Goal: Check status: Check status

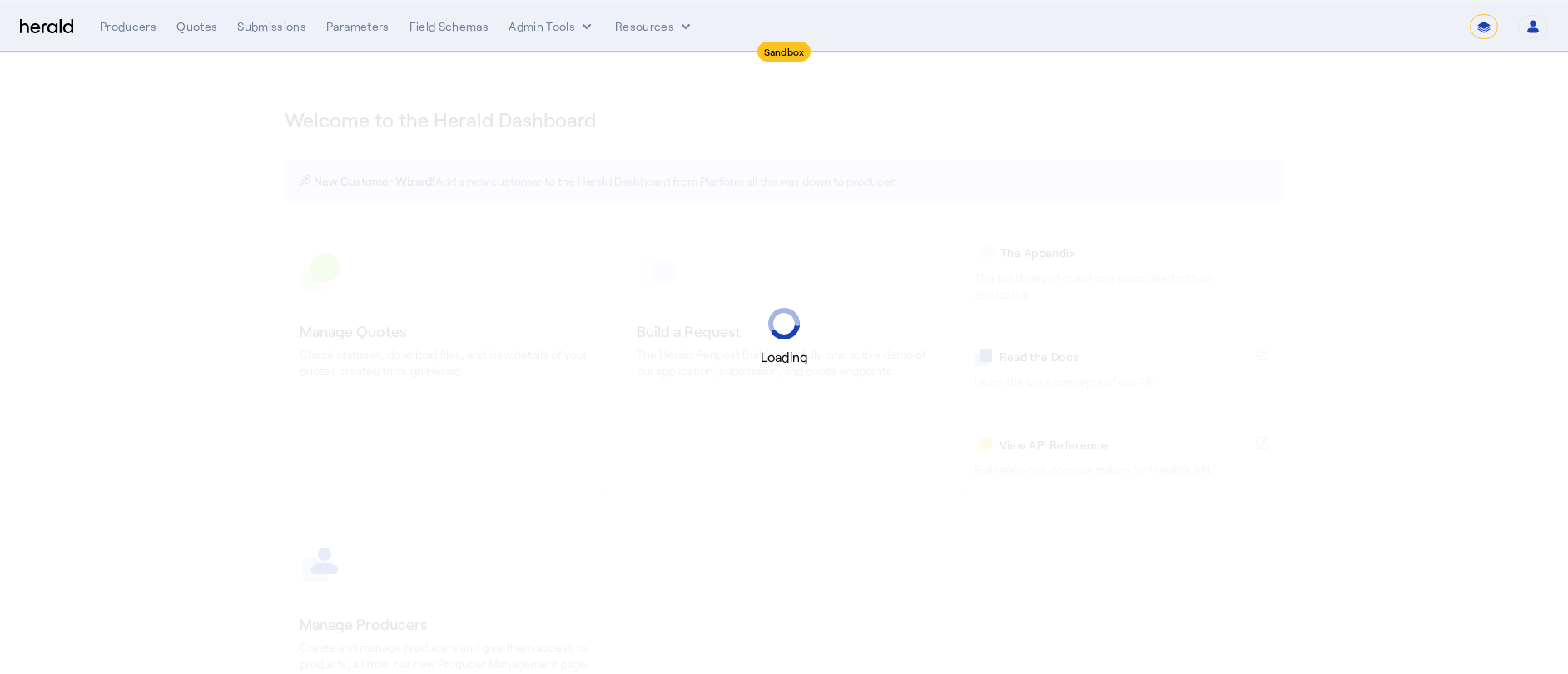
select select "*******"
select select "pfm_2v8p_herald_api"
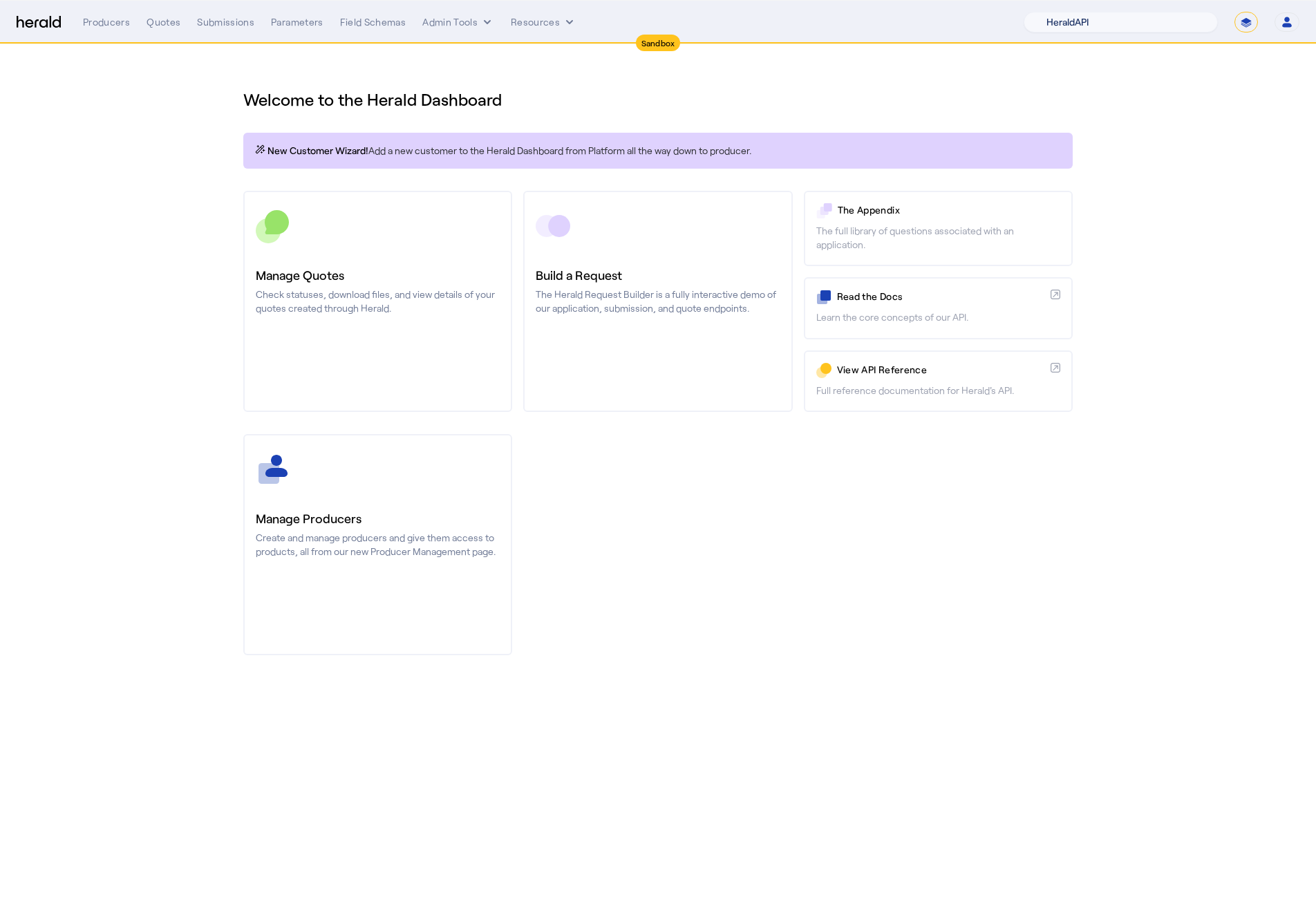
click at [1134, 14] on select "1Fort Acrisure Acturis Affinity Advisors Affinity Risk Agentero AmWins Anzen Ao…" at bounding box center [1120, 22] width 194 height 21
click at [1247, 25] on select "**********" at bounding box center [1246, 22] width 24 height 21
select select "**********"
click at [1235, 12] on select "**********" at bounding box center [1246, 22] width 24 height 21
click at [154, 17] on div "Quotes" at bounding box center [163, 22] width 34 height 14
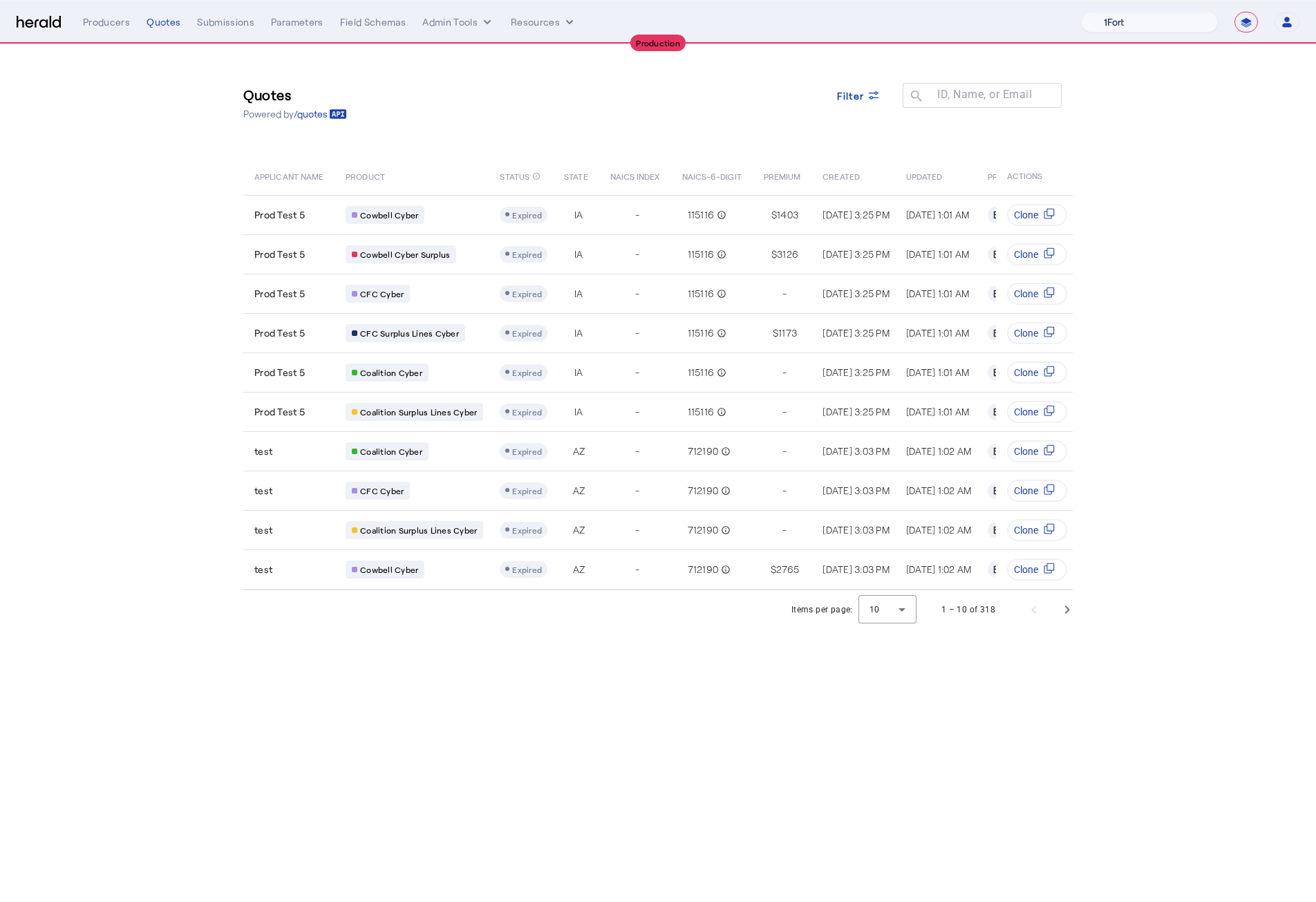
click at [1128, 22] on select "1Fort Affinity Risk Billy BindHQ Bunker CRC Campus Coverage Citadel Fifthwall F…" at bounding box center [1150, 22] width 137 height 21
select select "pfm_h3db_crc"
click at [1081, 12] on select "1Fort Affinity Risk Billy BindHQ Bunker CRC Campus Coverage Citadel Fifthwall F…" at bounding box center [1150, 22] width 137 height 21
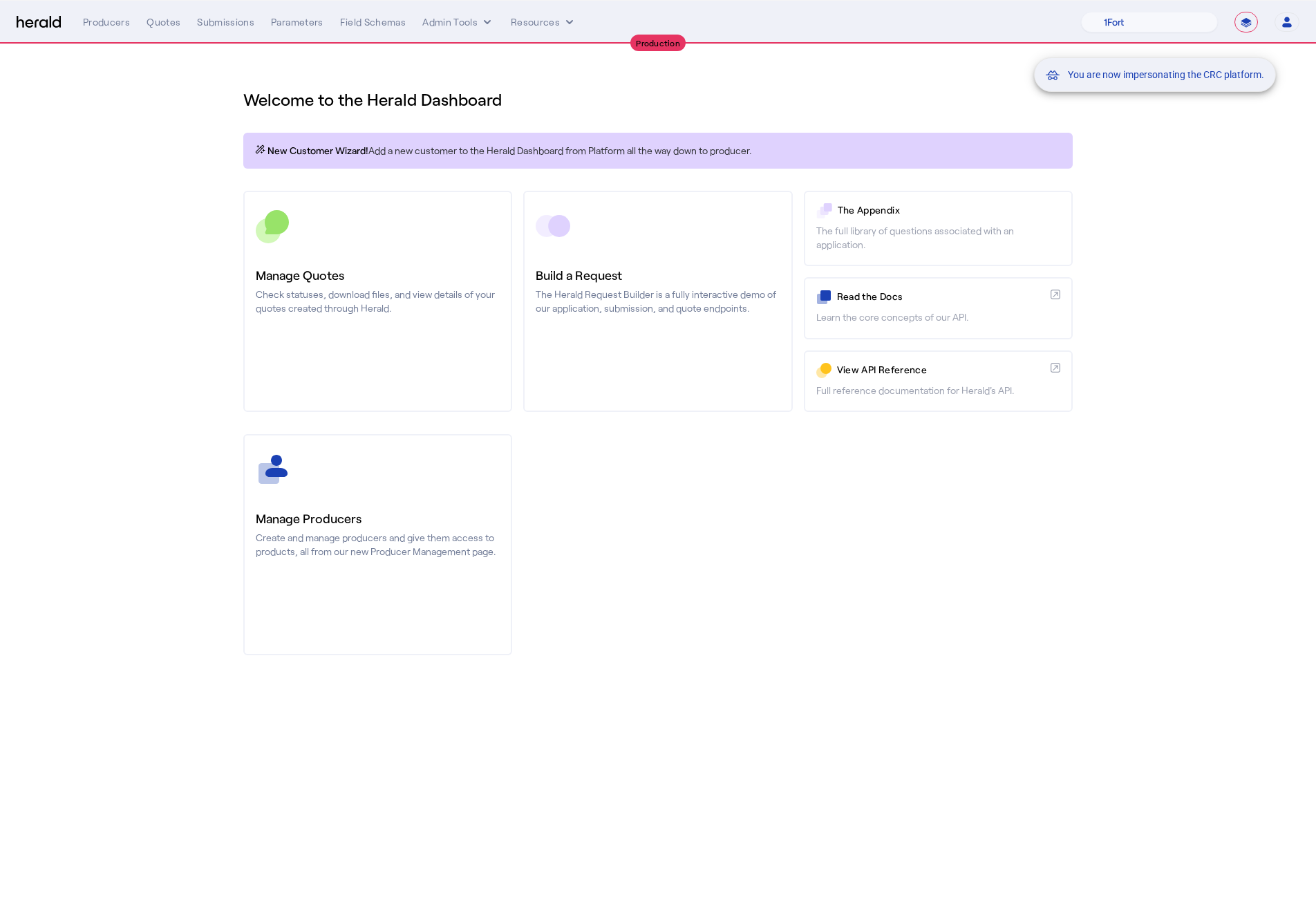
click at [791, 560] on div "You are now impersonating the CRC platform." at bounding box center [658, 451] width 1316 height 902
click at [298, 263] on div "You are now impersonating the CRC platform." at bounding box center [658, 451] width 1316 height 902
click at [308, 283] on div "You are now impersonating the CRC platform." at bounding box center [658, 451] width 1316 height 902
click at [314, 288] on div "You are now impersonating the CRC platform." at bounding box center [658, 451] width 1316 height 902
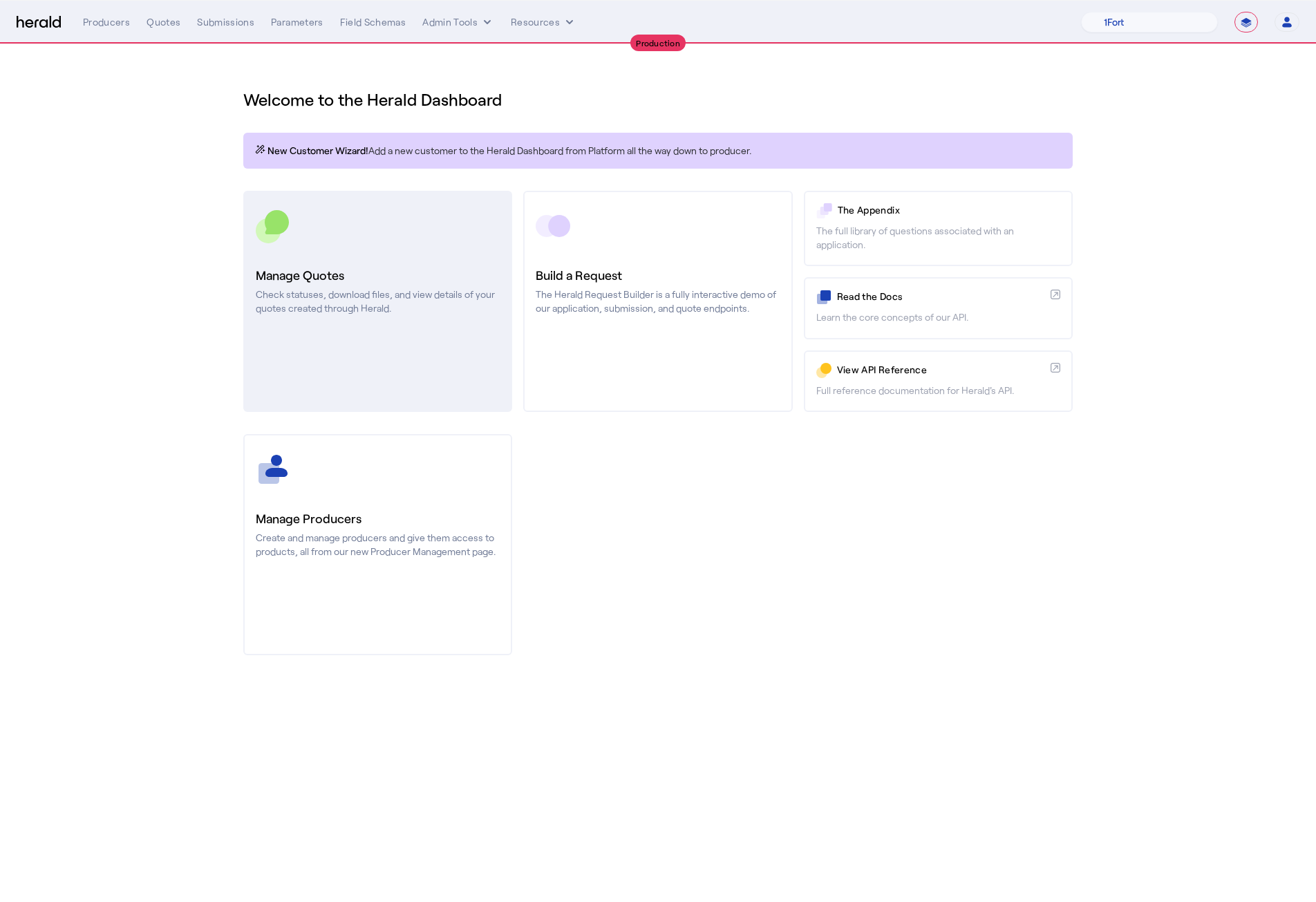
click at [330, 299] on p "Check statuses, download files, and view details of your quotes created through…" at bounding box center [378, 301] width 244 height 27
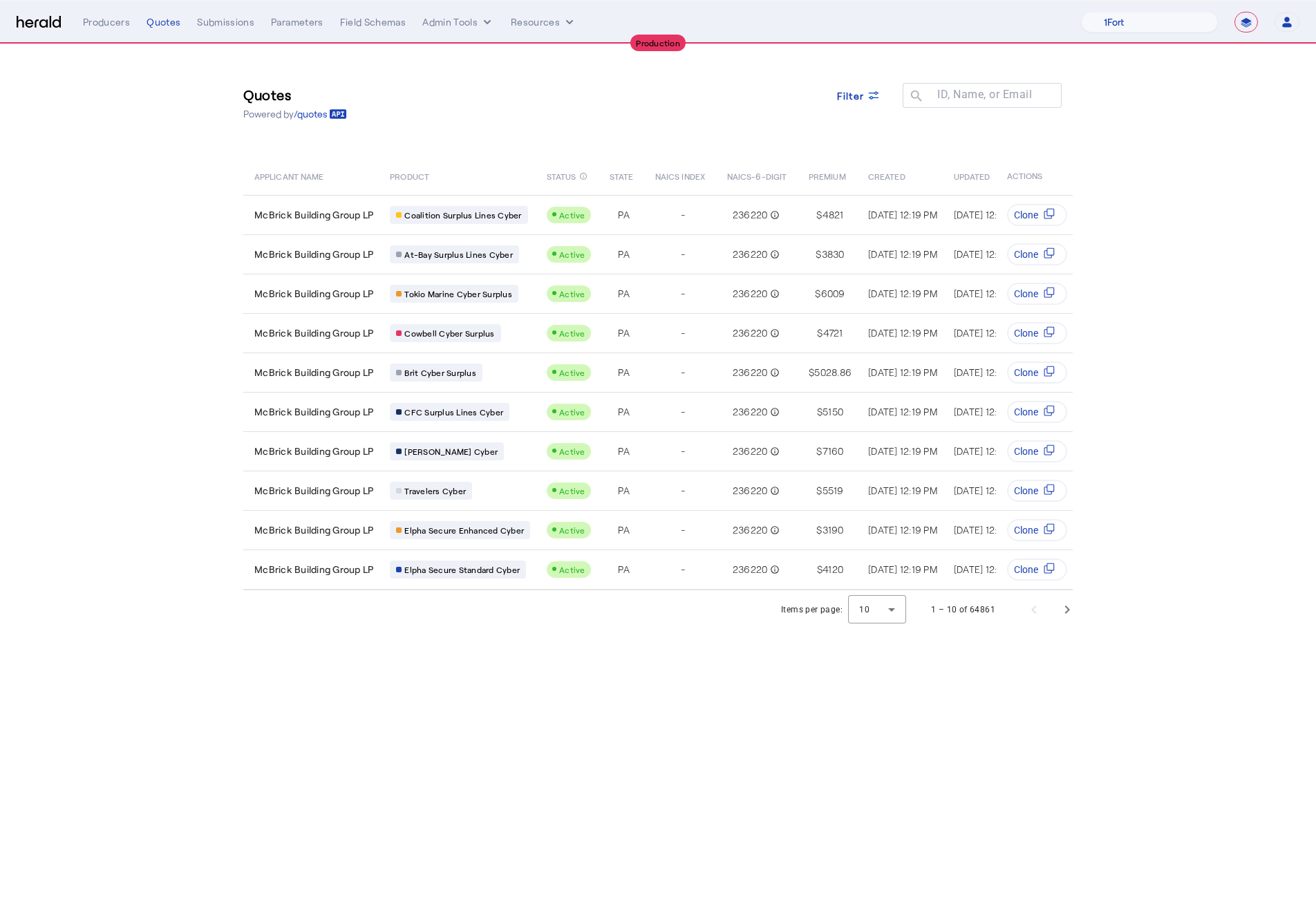
click at [978, 560] on body "**********" at bounding box center [658, 451] width 1316 height 902
click at [1064, 560] on span "Next page" at bounding box center [1067, 610] width 33 height 33
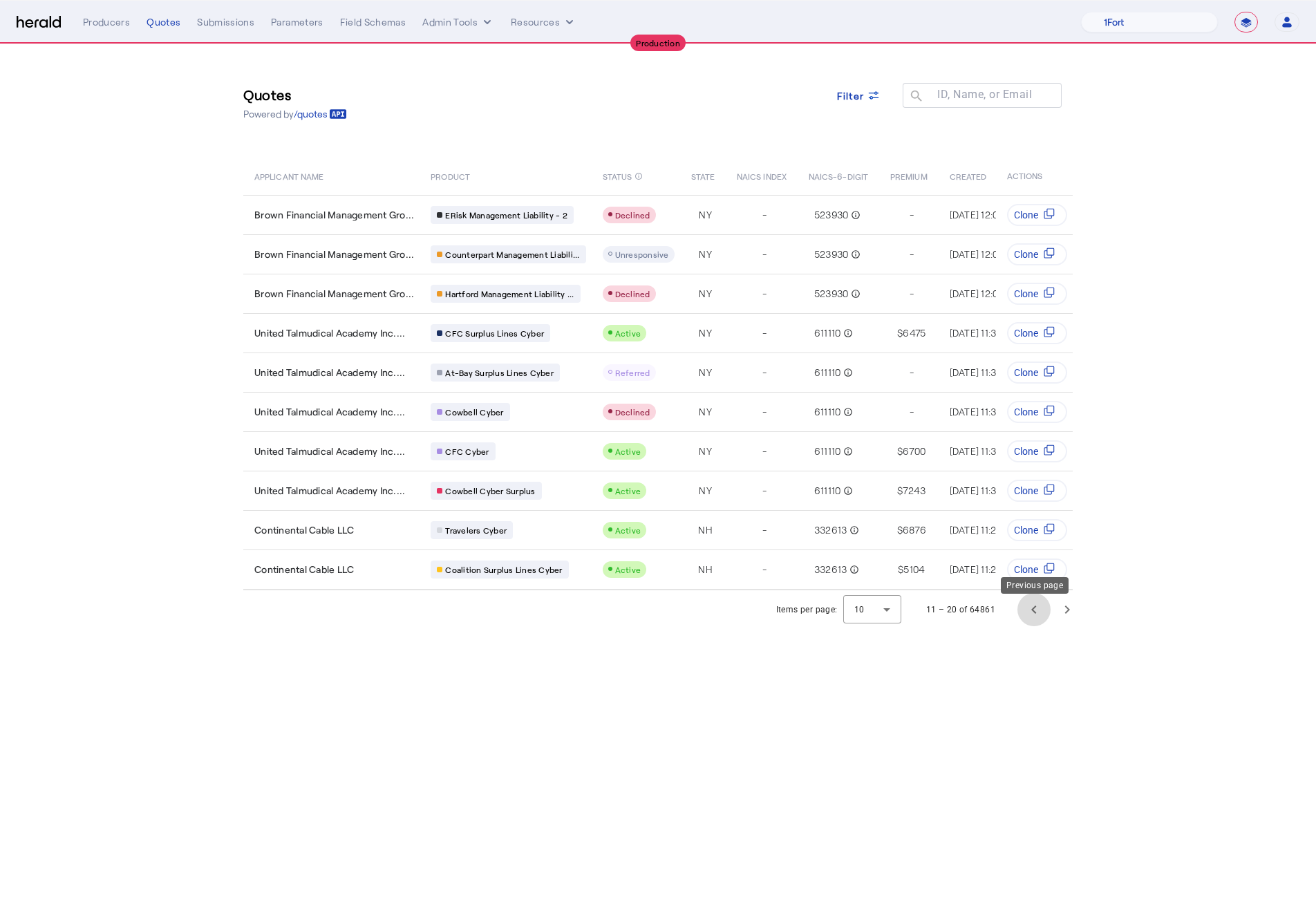
click at [1033, 560] on span "Previous page" at bounding box center [1034, 610] width 33 height 33
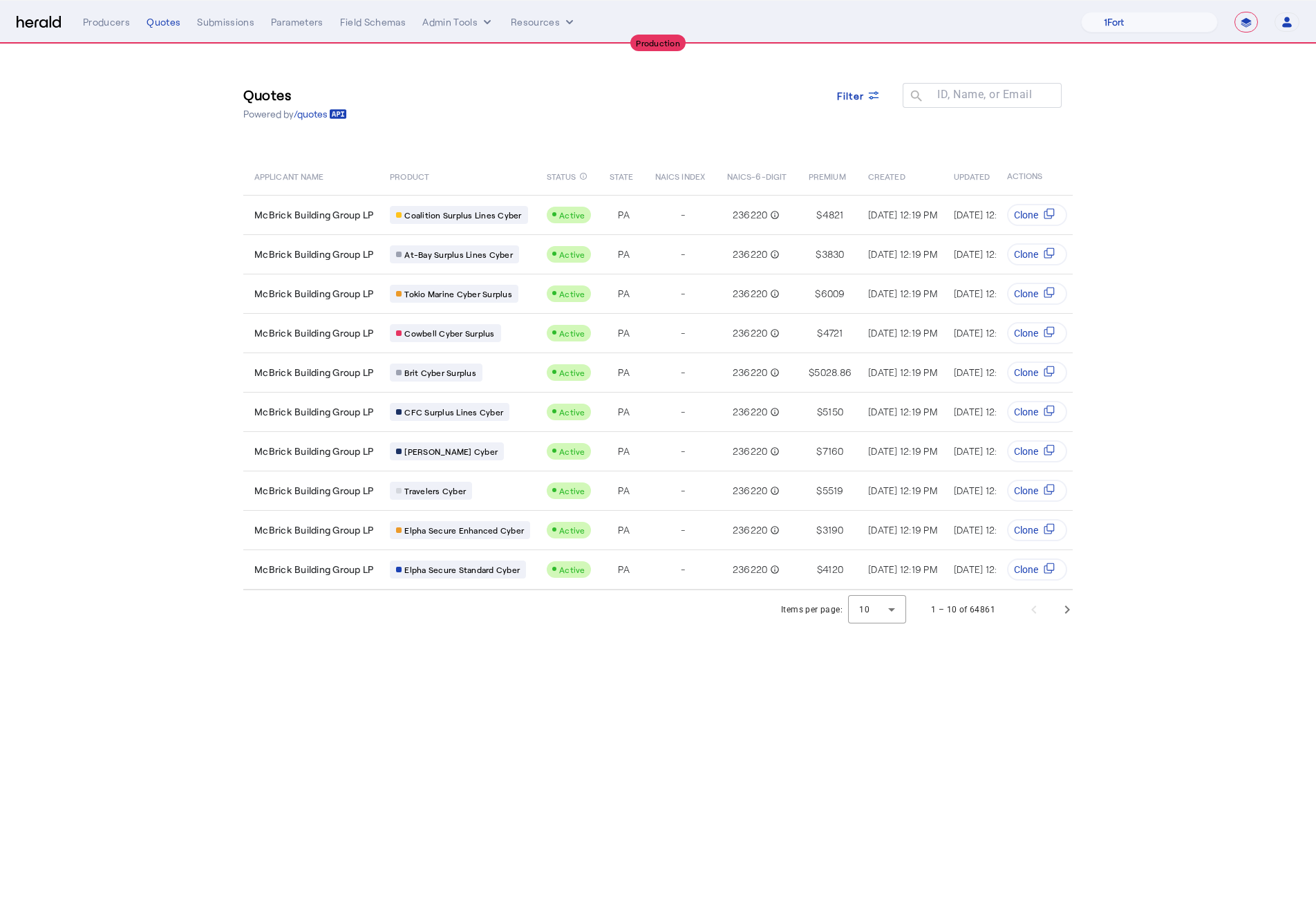
click at [672, 560] on body "**********" at bounding box center [658, 451] width 1316 height 902
click at [1070, 560] on span "Next page" at bounding box center [1067, 610] width 33 height 33
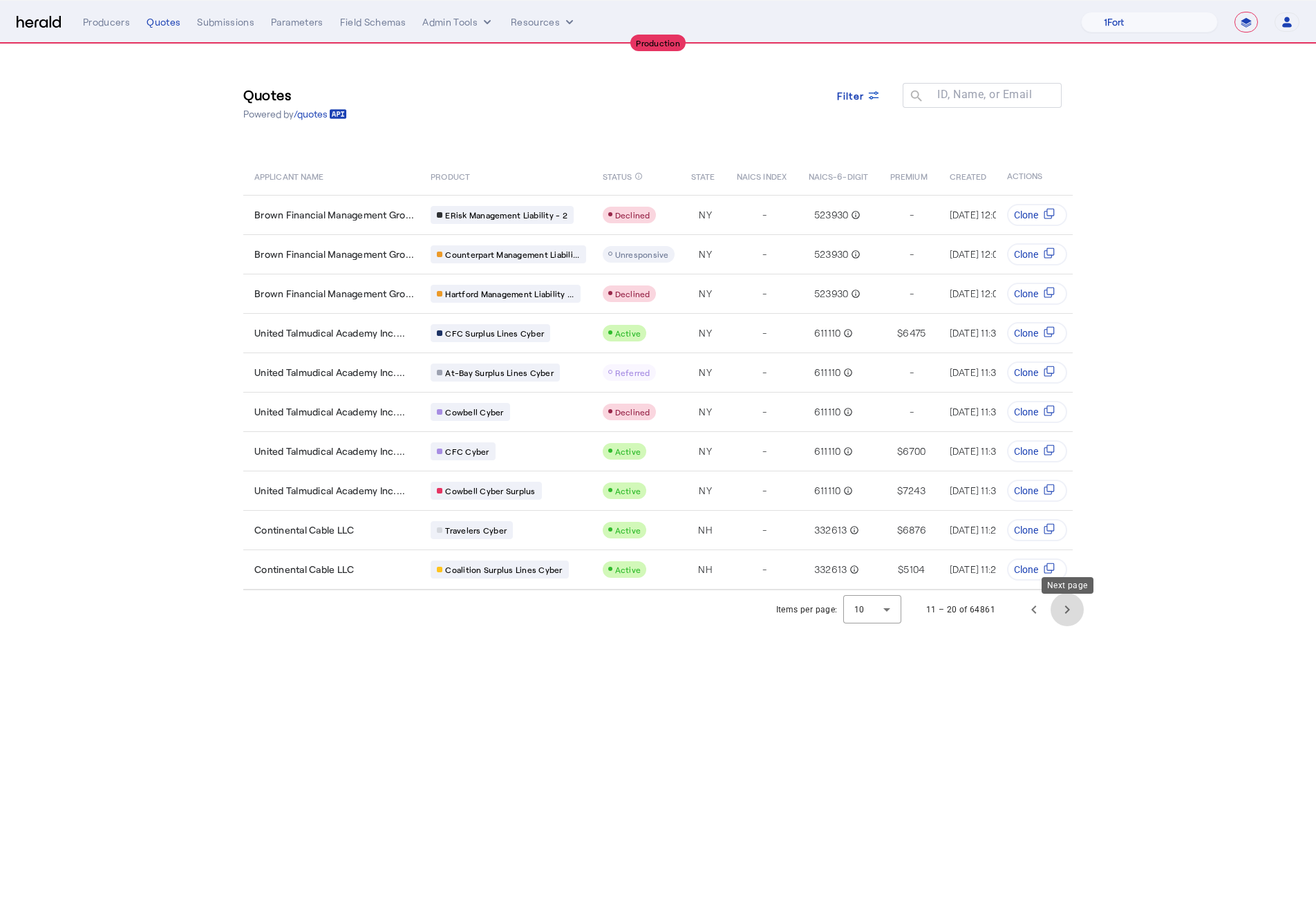
click at [1068, 560] on span "Next page" at bounding box center [1067, 610] width 33 height 33
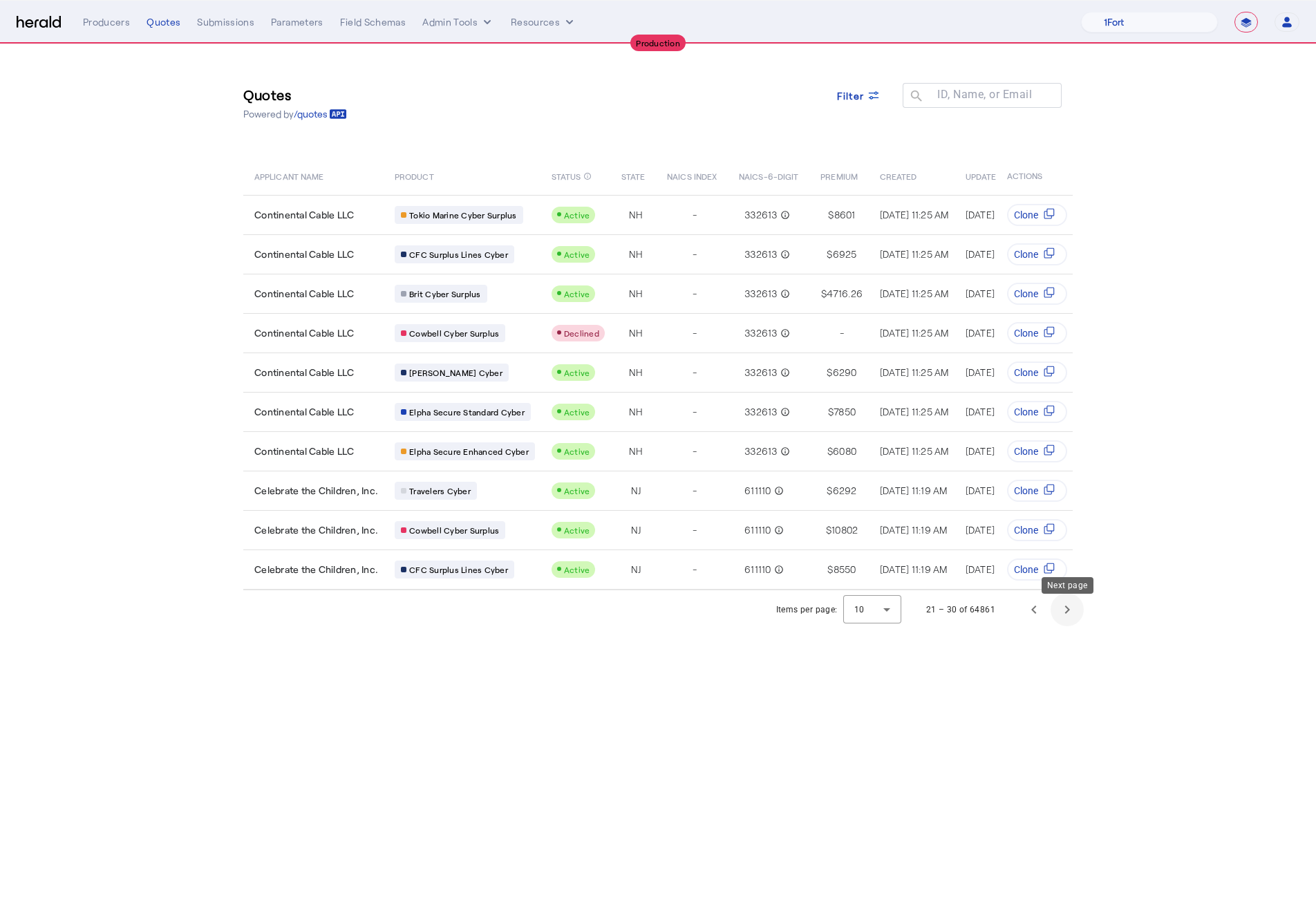
click at [1068, 560] on span "Next page" at bounding box center [1067, 610] width 33 height 33
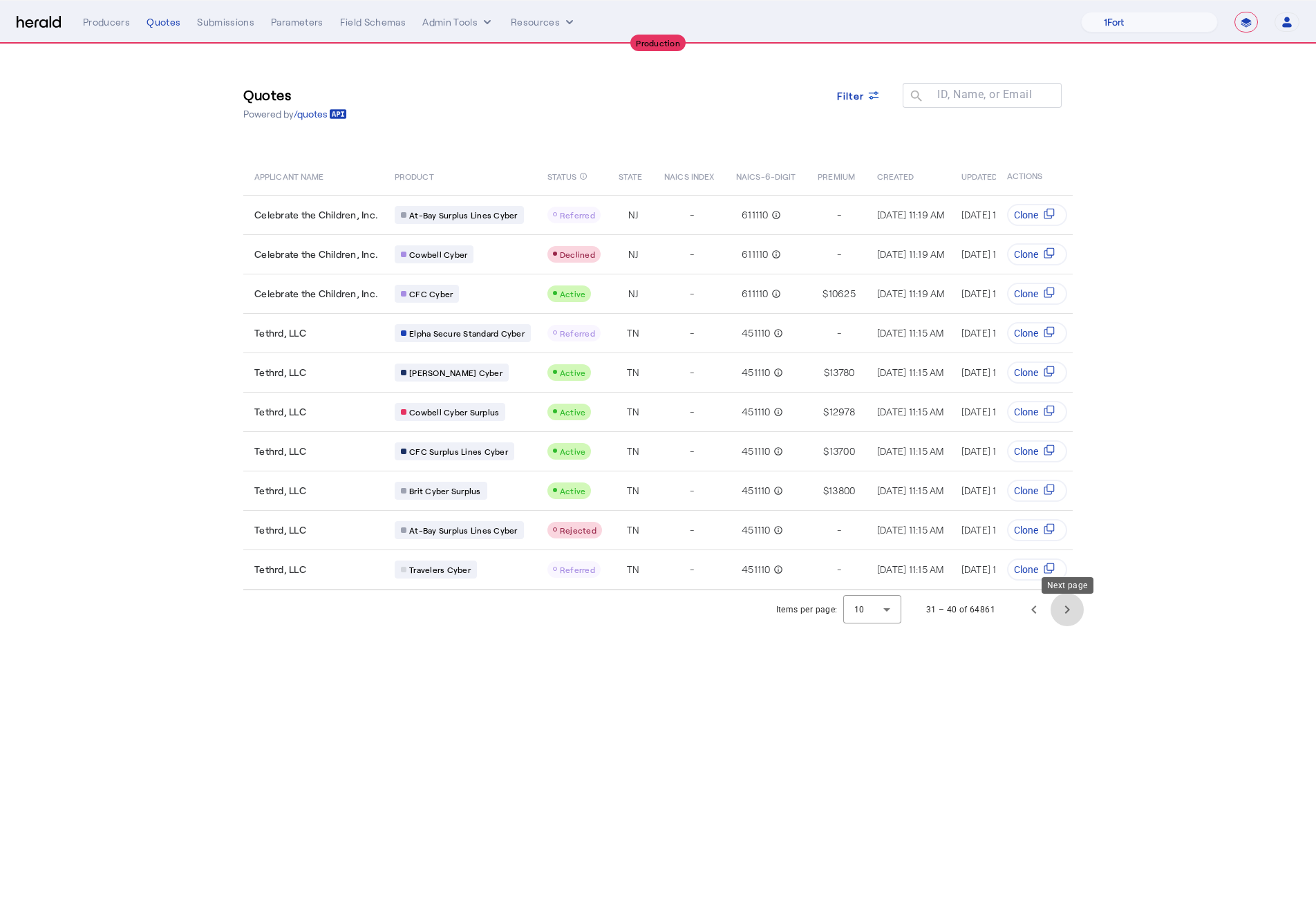
click at [1068, 560] on span "Next page" at bounding box center [1067, 610] width 33 height 33
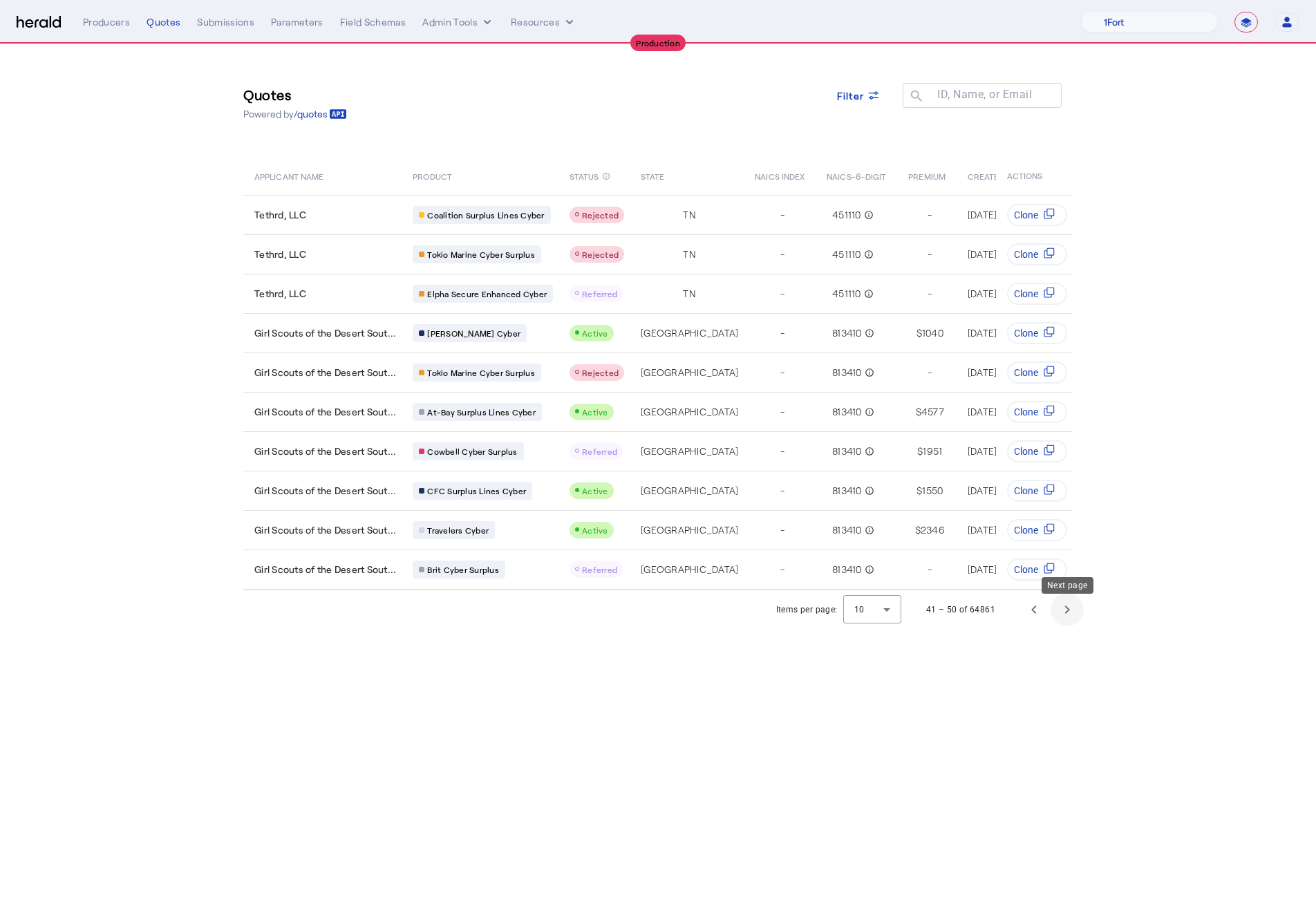
click at [1068, 560] on span "Next page" at bounding box center [1067, 610] width 33 height 33
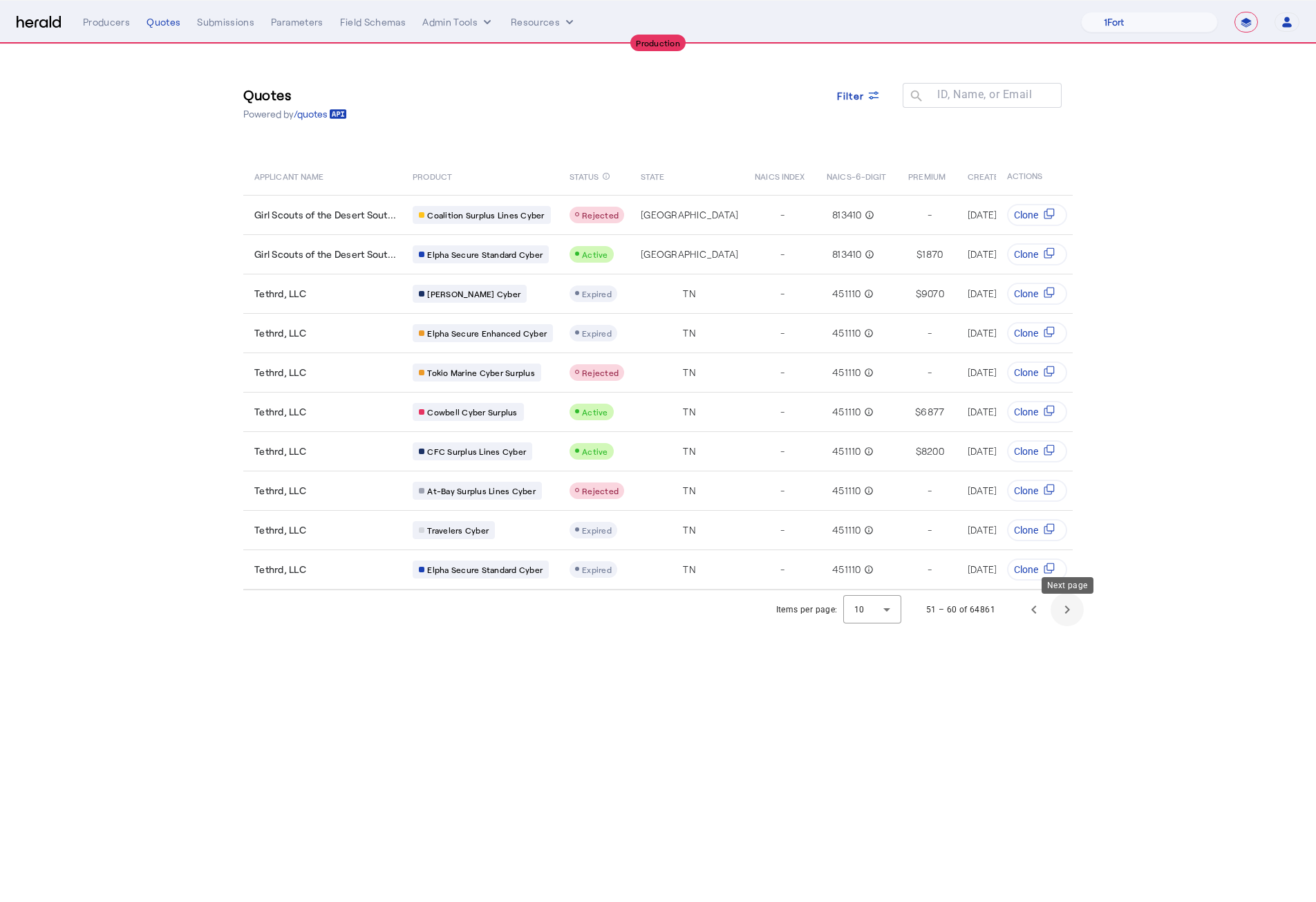
click at [1068, 560] on span "Next page" at bounding box center [1067, 610] width 33 height 33
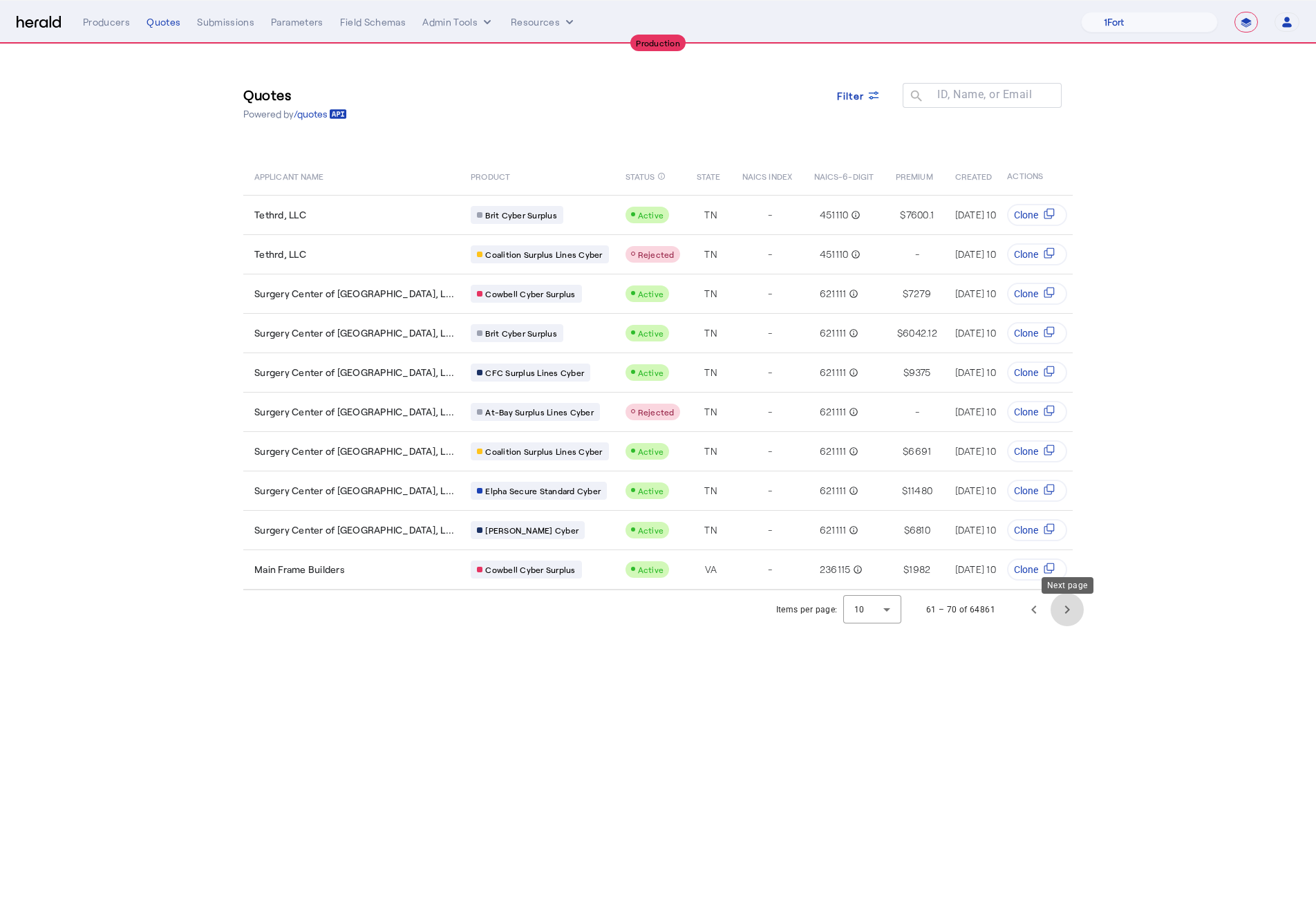
click at [1068, 560] on span "Next page" at bounding box center [1067, 610] width 33 height 33
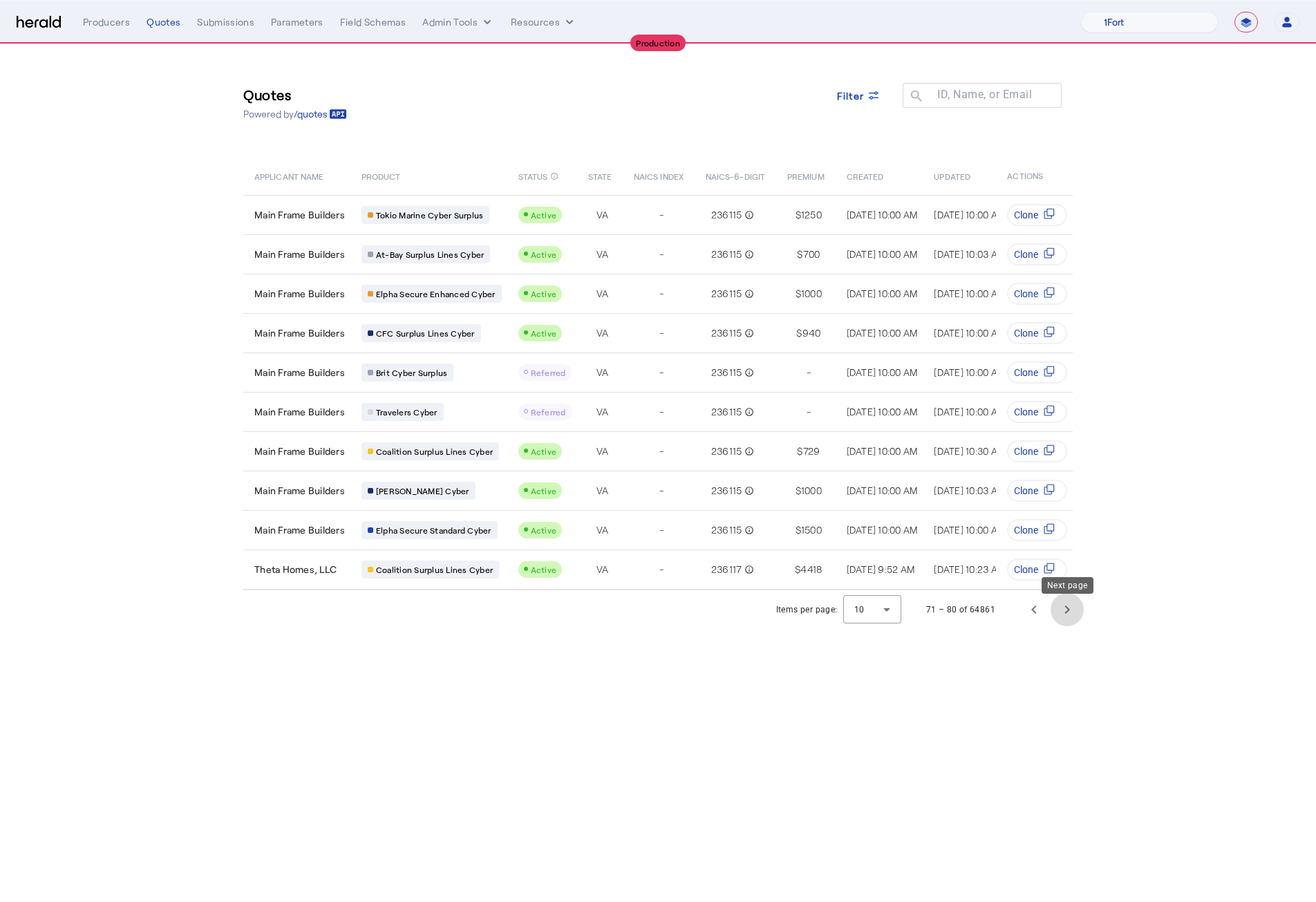
click at [1068, 560] on span "Next page" at bounding box center [1067, 610] width 33 height 33
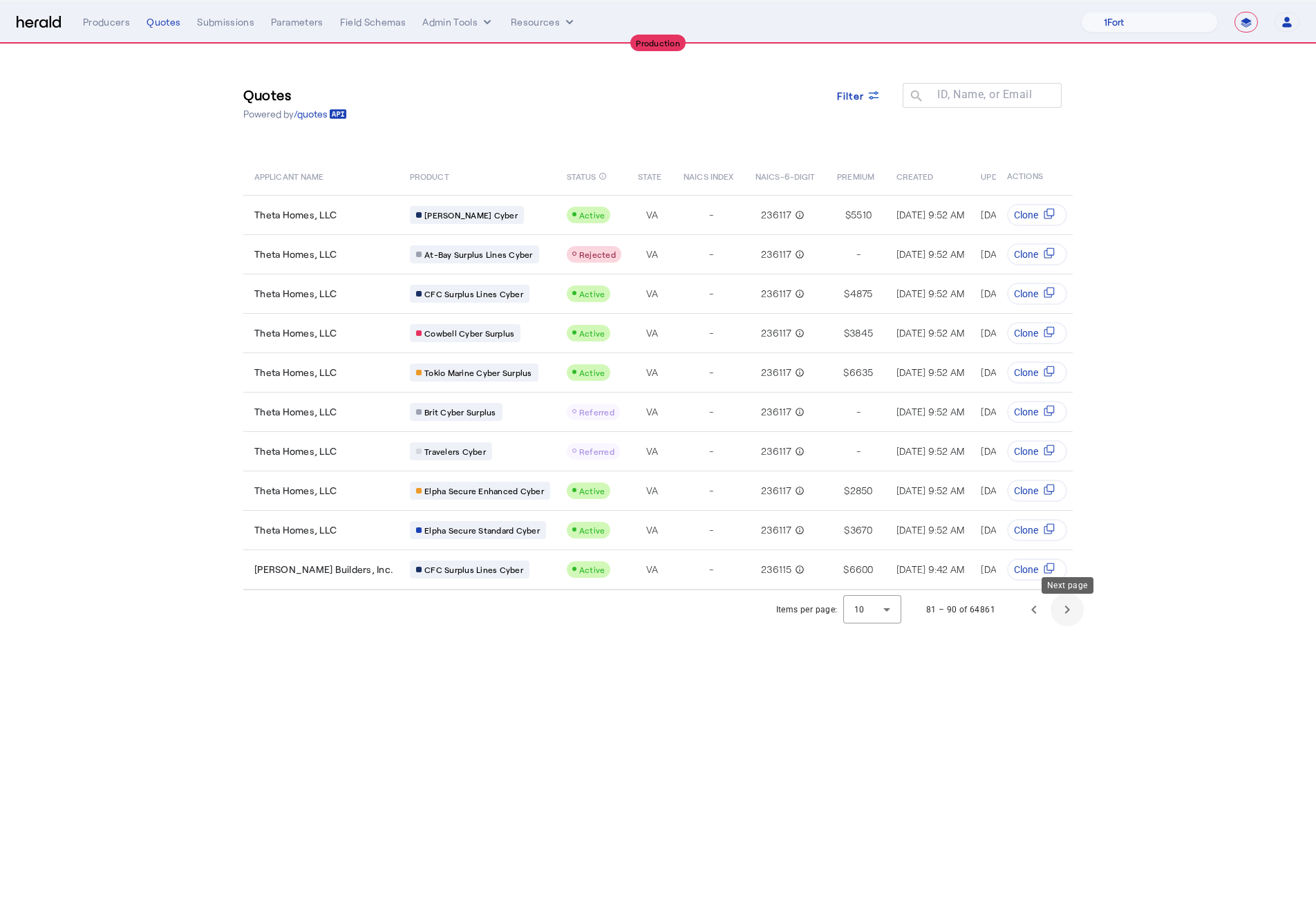
click at [1068, 560] on span "Next page" at bounding box center [1067, 610] width 33 height 33
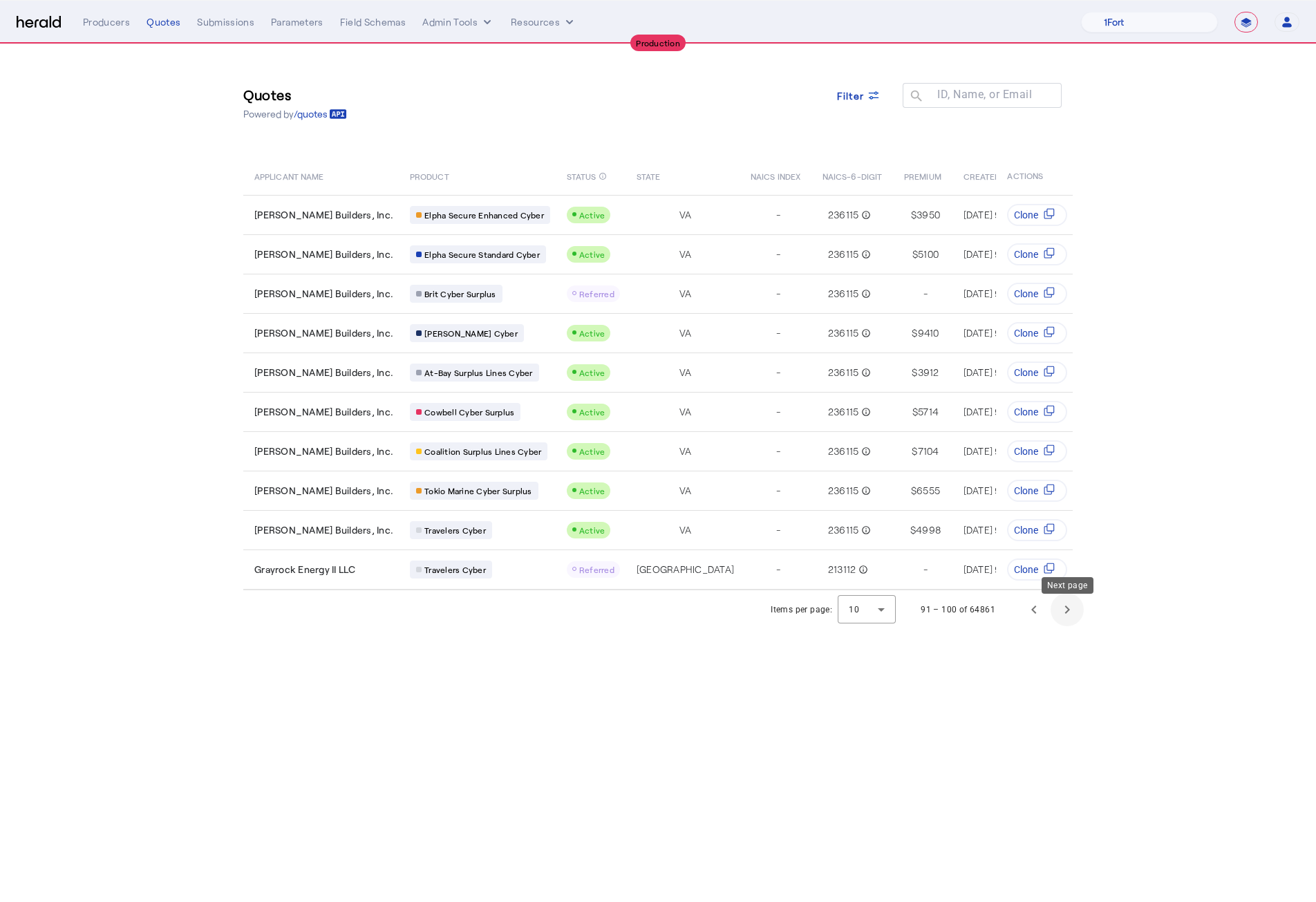
click at [1068, 560] on span "Next page" at bounding box center [1067, 610] width 33 height 33
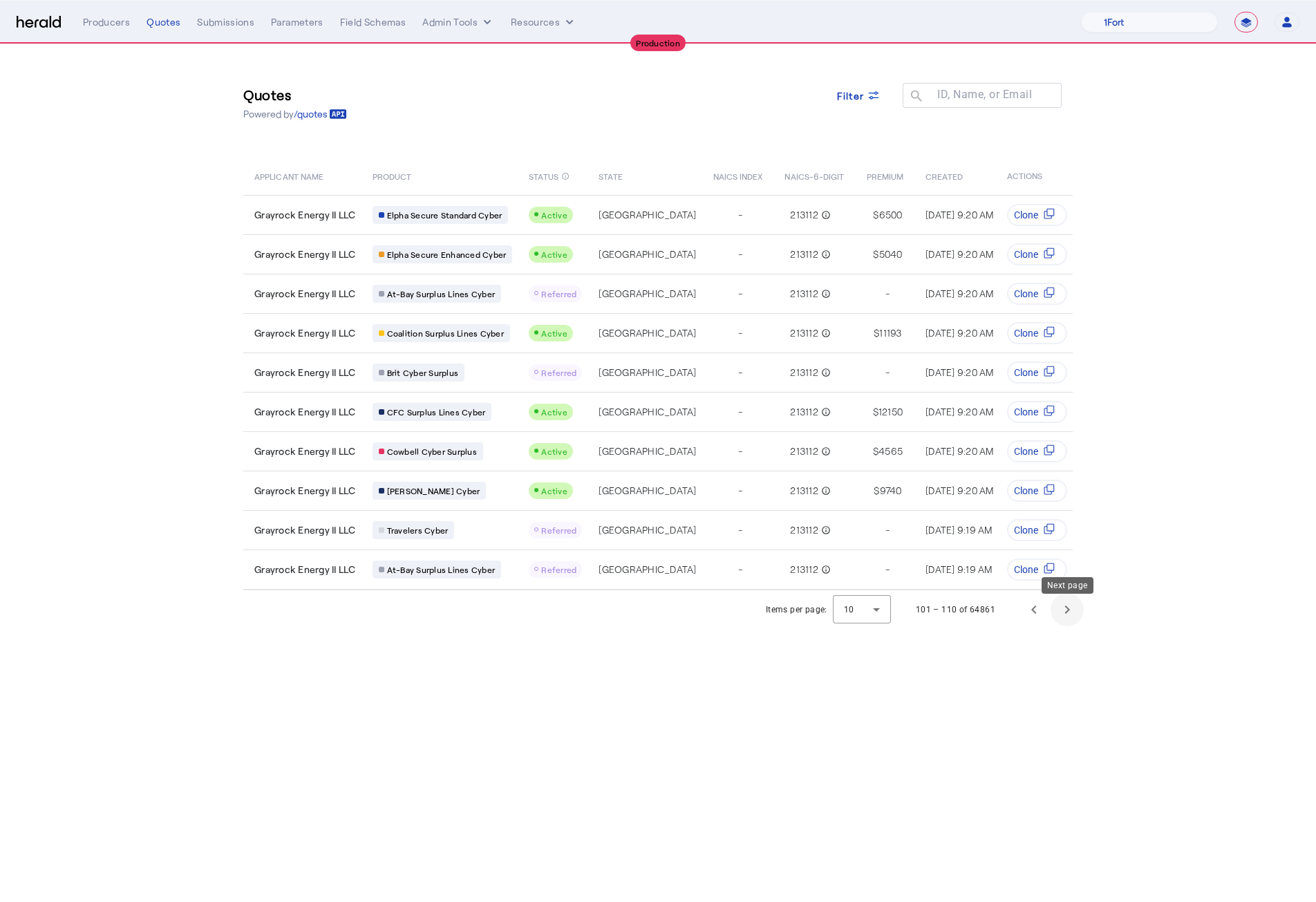
click at [1068, 560] on span "Next page" at bounding box center [1067, 610] width 33 height 33
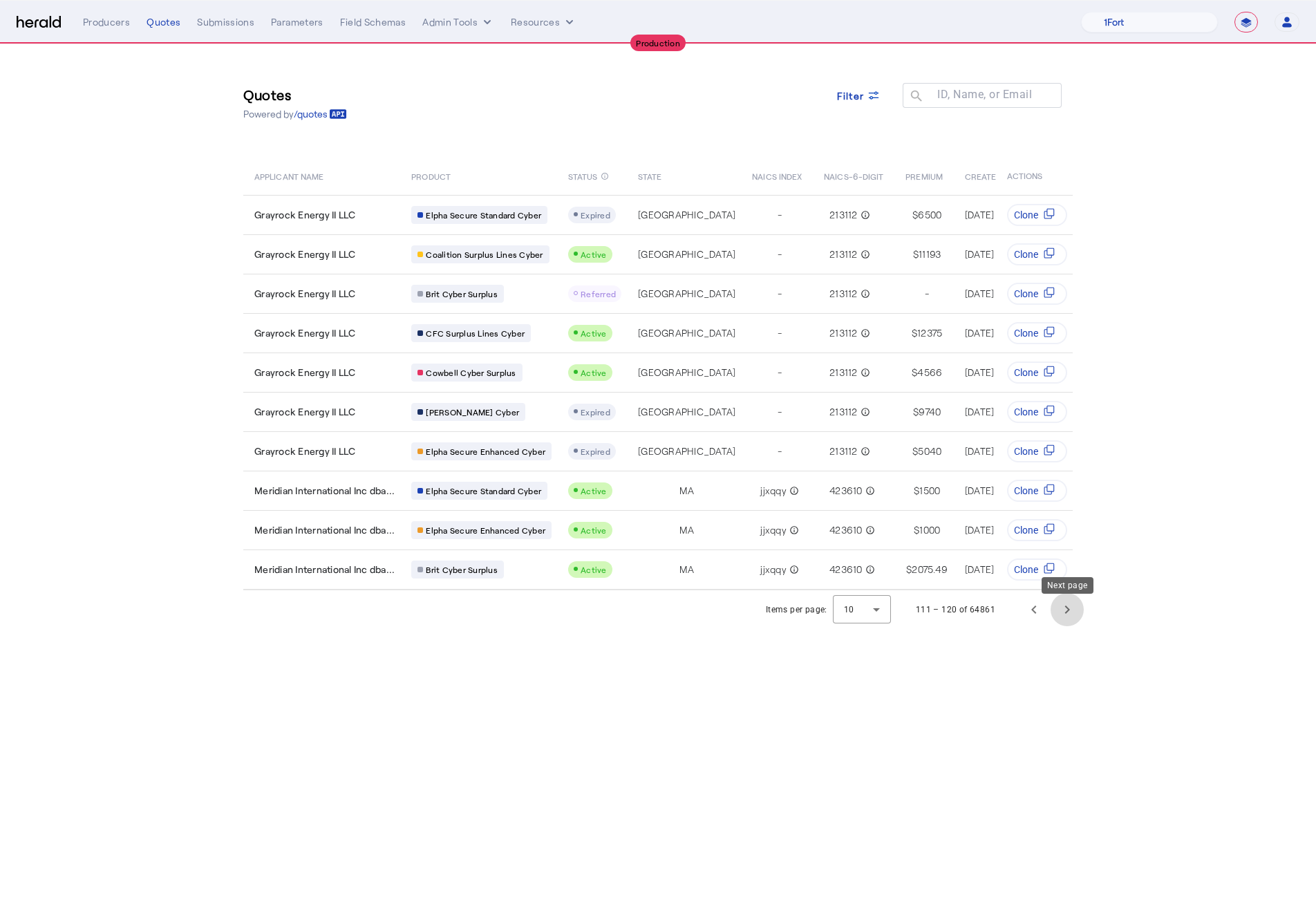
click at [1068, 560] on span "Next page" at bounding box center [1067, 610] width 33 height 33
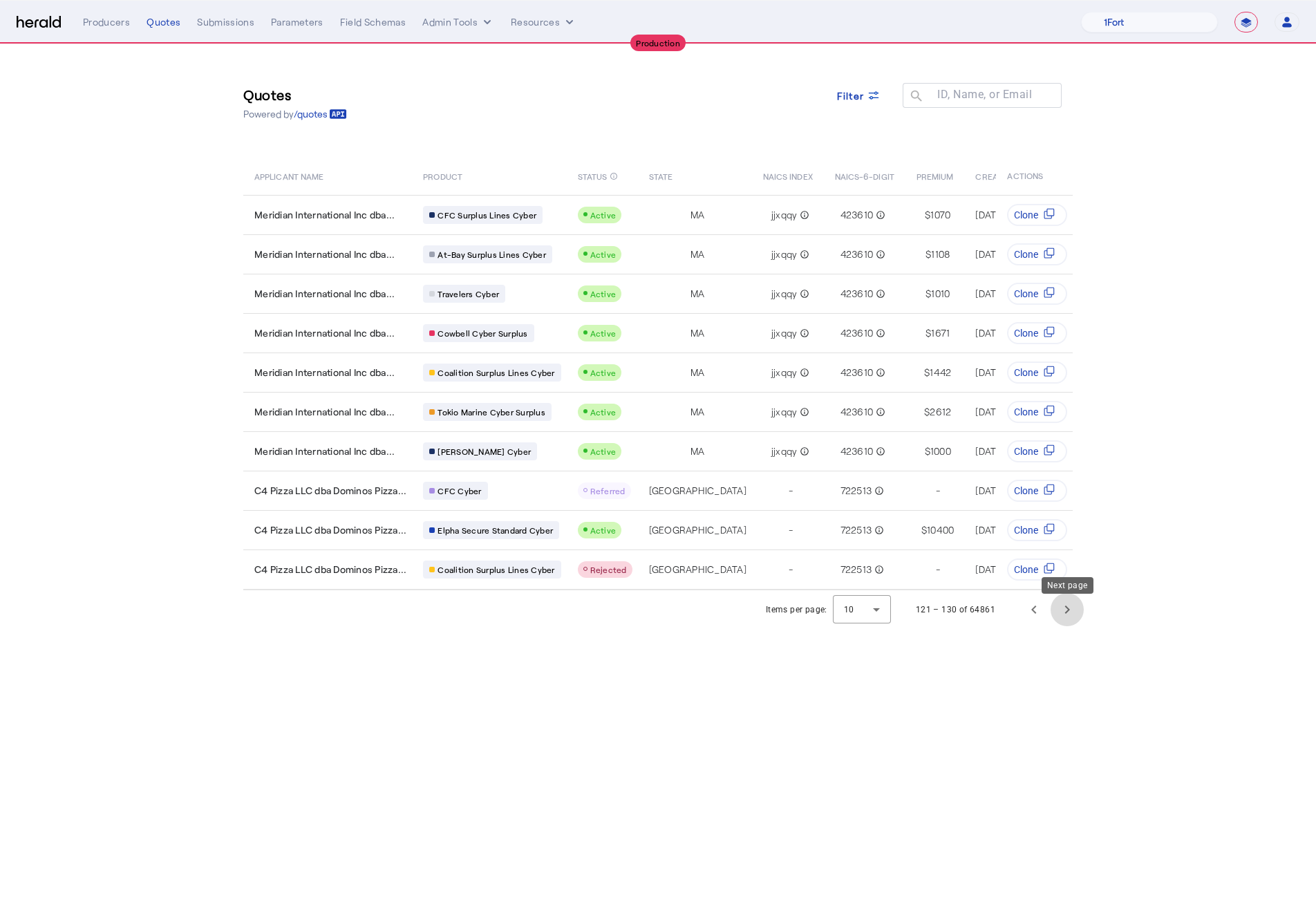
click at [1068, 560] on span "Next page" at bounding box center [1067, 610] width 33 height 33
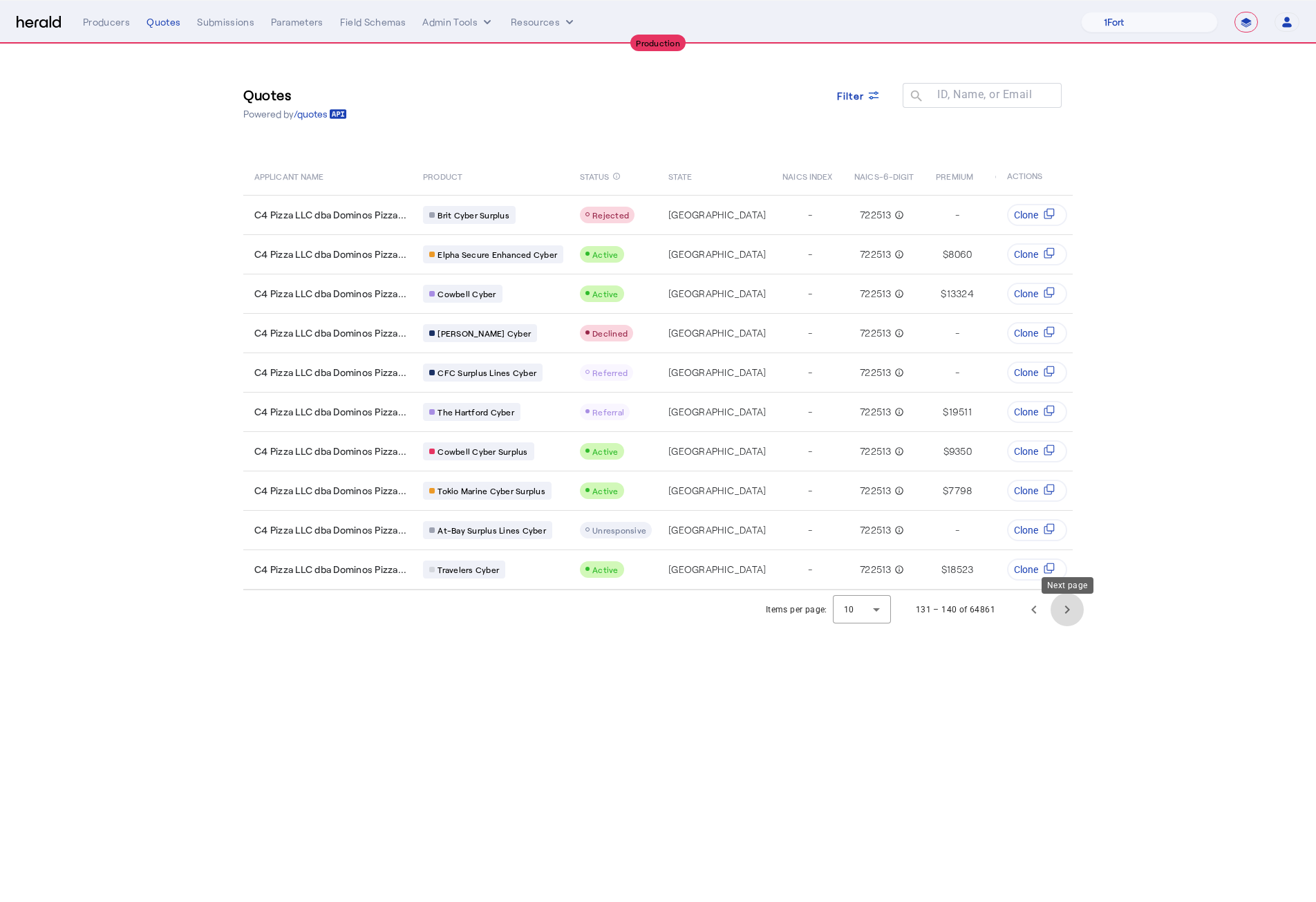
click at [1068, 560] on span "Next page" at bounding box center [1067, 610] width 33 height 33
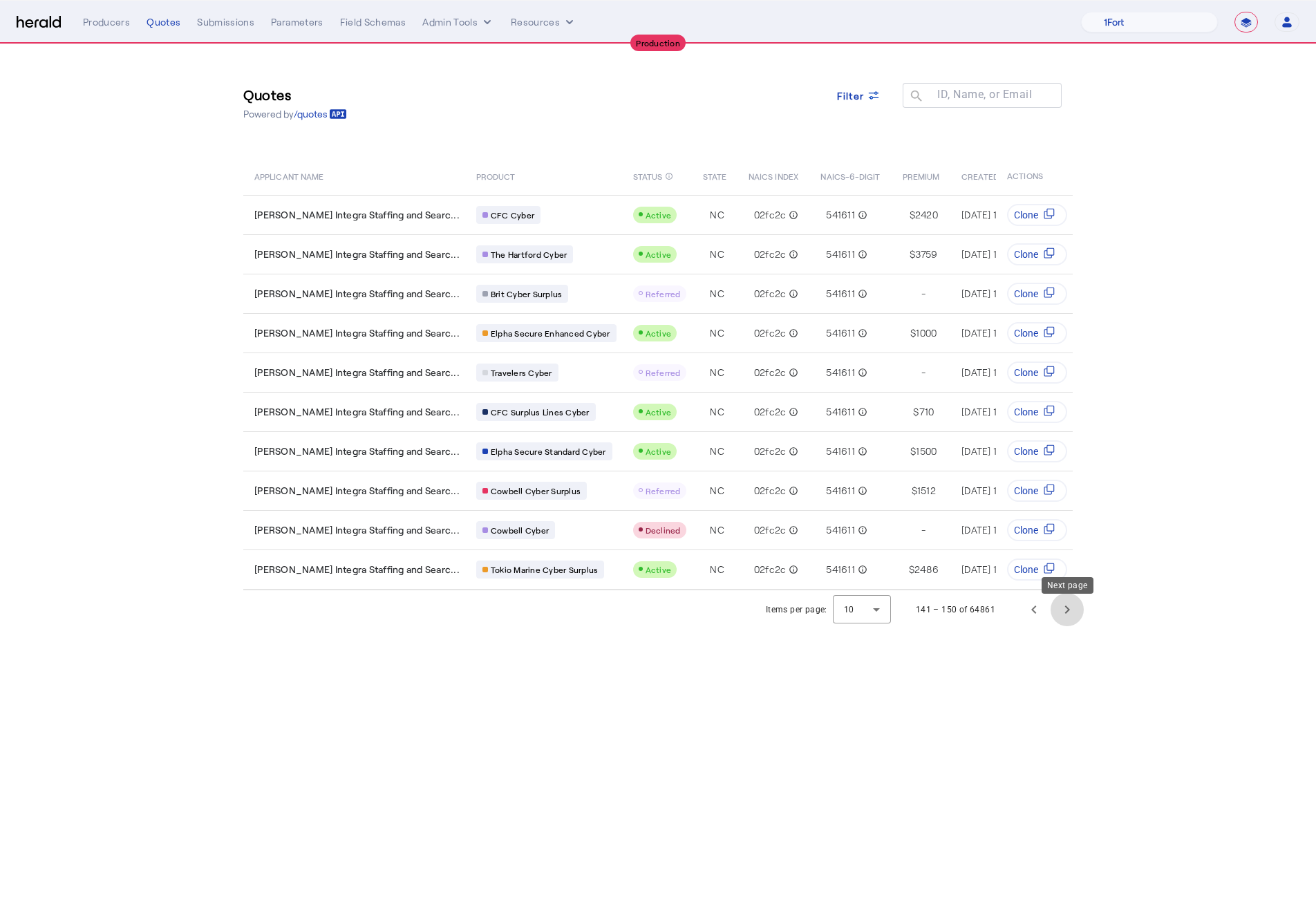
click at [1068, 560] on span "Next page" at bounding box center [1067, 610] width 33 height 33
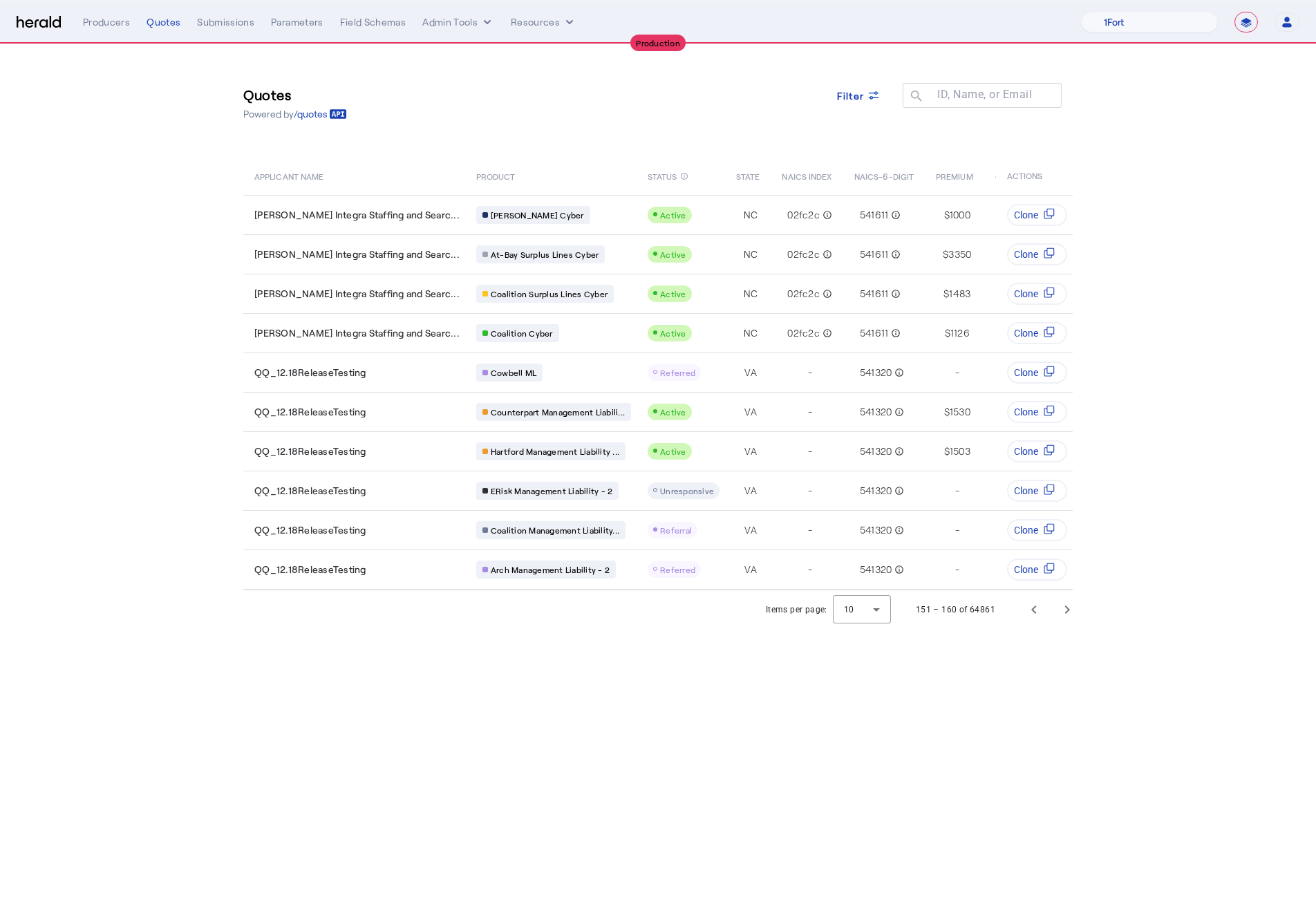
click at [856, 560] on body "**********" at bounding box center [658, 451] width 1316 height 902
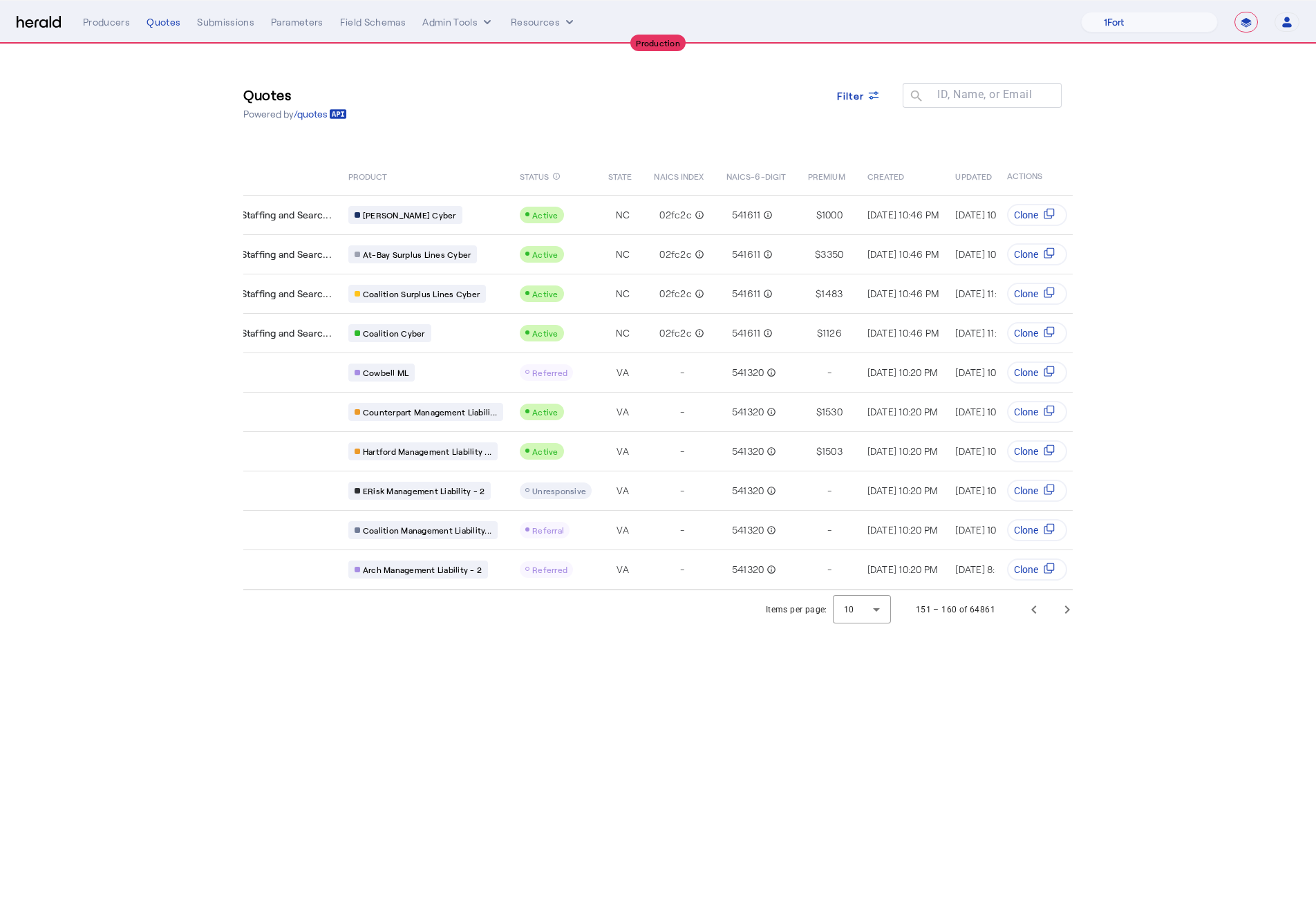
scroll to position [0, 78]
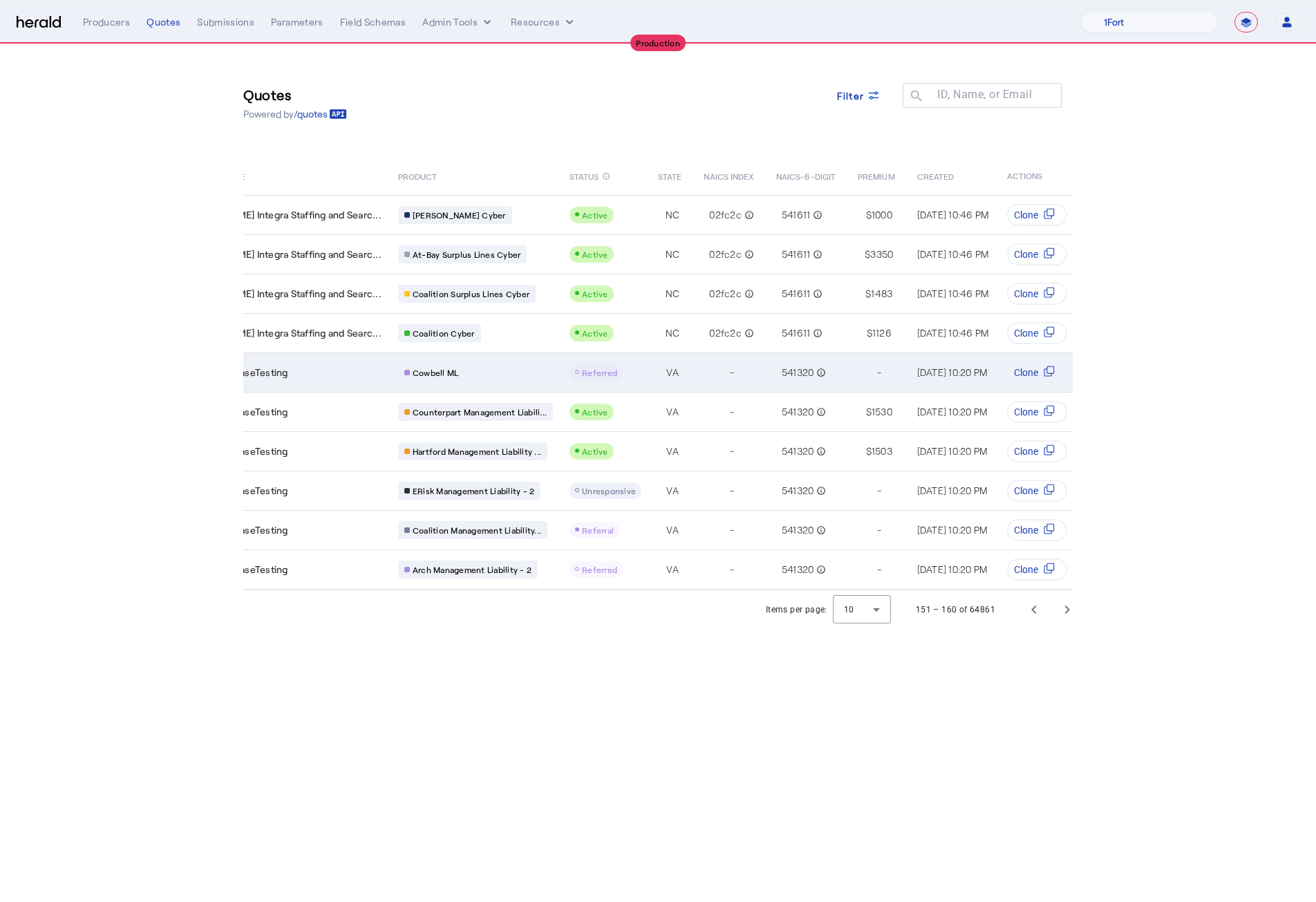
click at [703, 370] on div "-" at bounding box center [732, 372] width 56 height 19
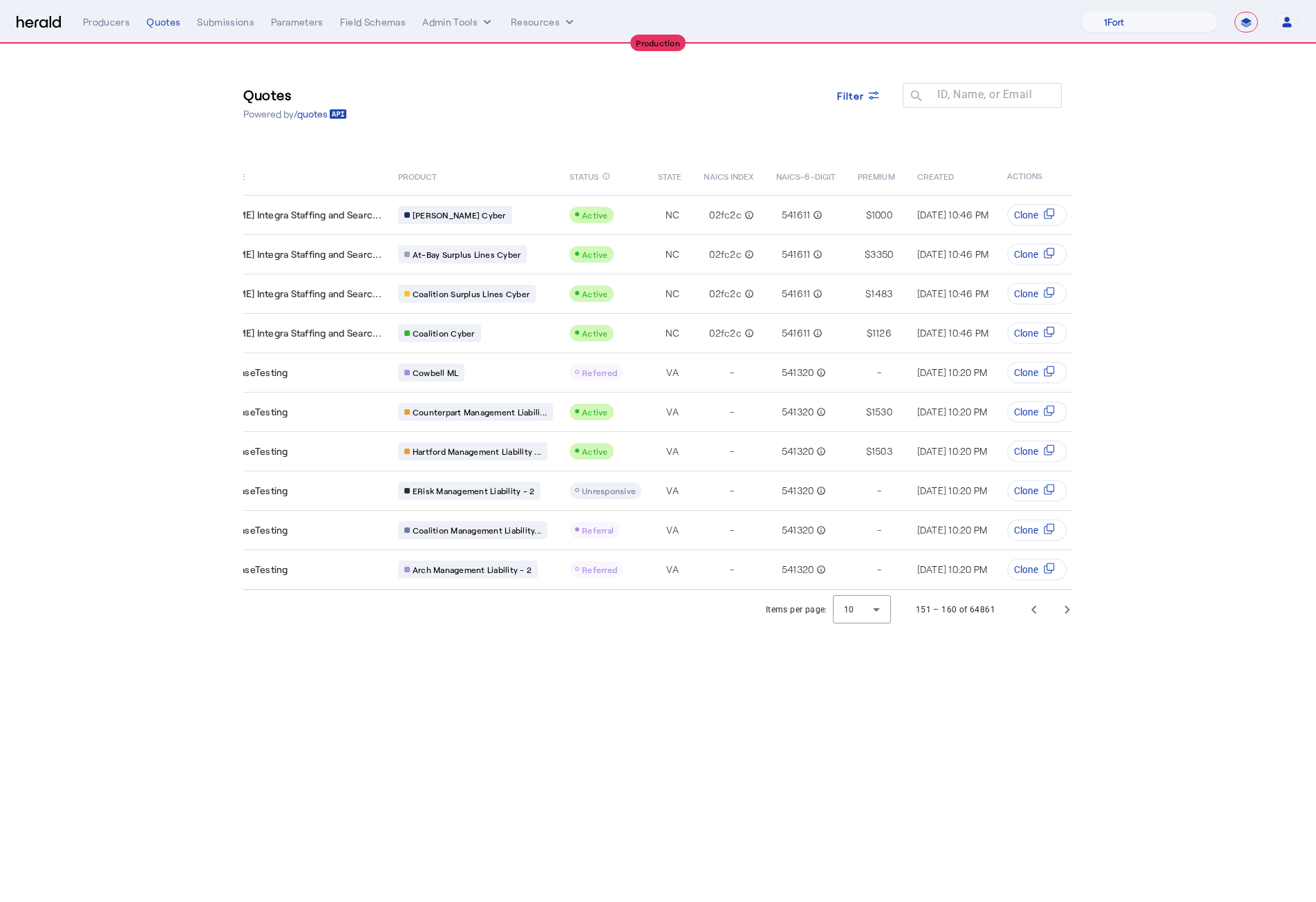
click at [1247, 14] on select "**********" at bounding box center [1246, 22] width 24 height 21
select select "*******"
click at [1235, 12] on select "**********" at bounding box center [1246, 22] width 24 height 21
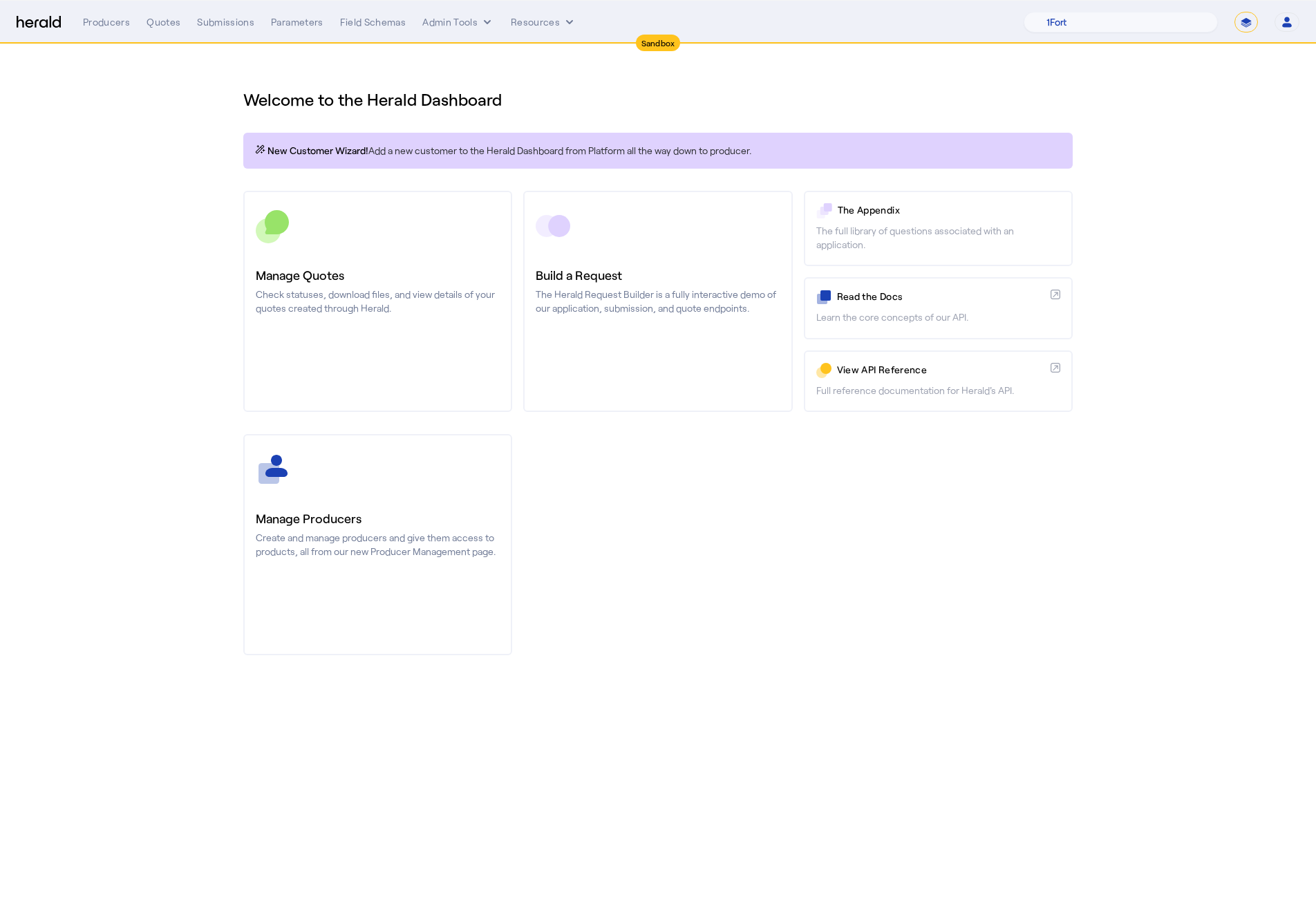
click at [1176, 103] on section "Welcome to the Herald Dashboard New Customer Wizard! Add a new customer to the …" at bounding box center [658, 363] width 1316 height 639
click at [1137, 21] on select "1Fort Acrisure Acturis Affinity Advisors Affinity Risk Agentero AmWins Anzen Ao…" at bounding box center [1120, 22] width 194 height 21
select select "pfm_2v8p_herald_api"
click at [1060, 12] on select "1Fort Acrisure Acturis Affinity Advisors Affinity Risk Agentero AmWins Anzen Ao…" at bounding box center [1120, 22] width 194 height 21
click at [836, 560] on div "You are now impersonating the HeraldAPI platform." at bounding box center [658, 451] width 1316 height 902
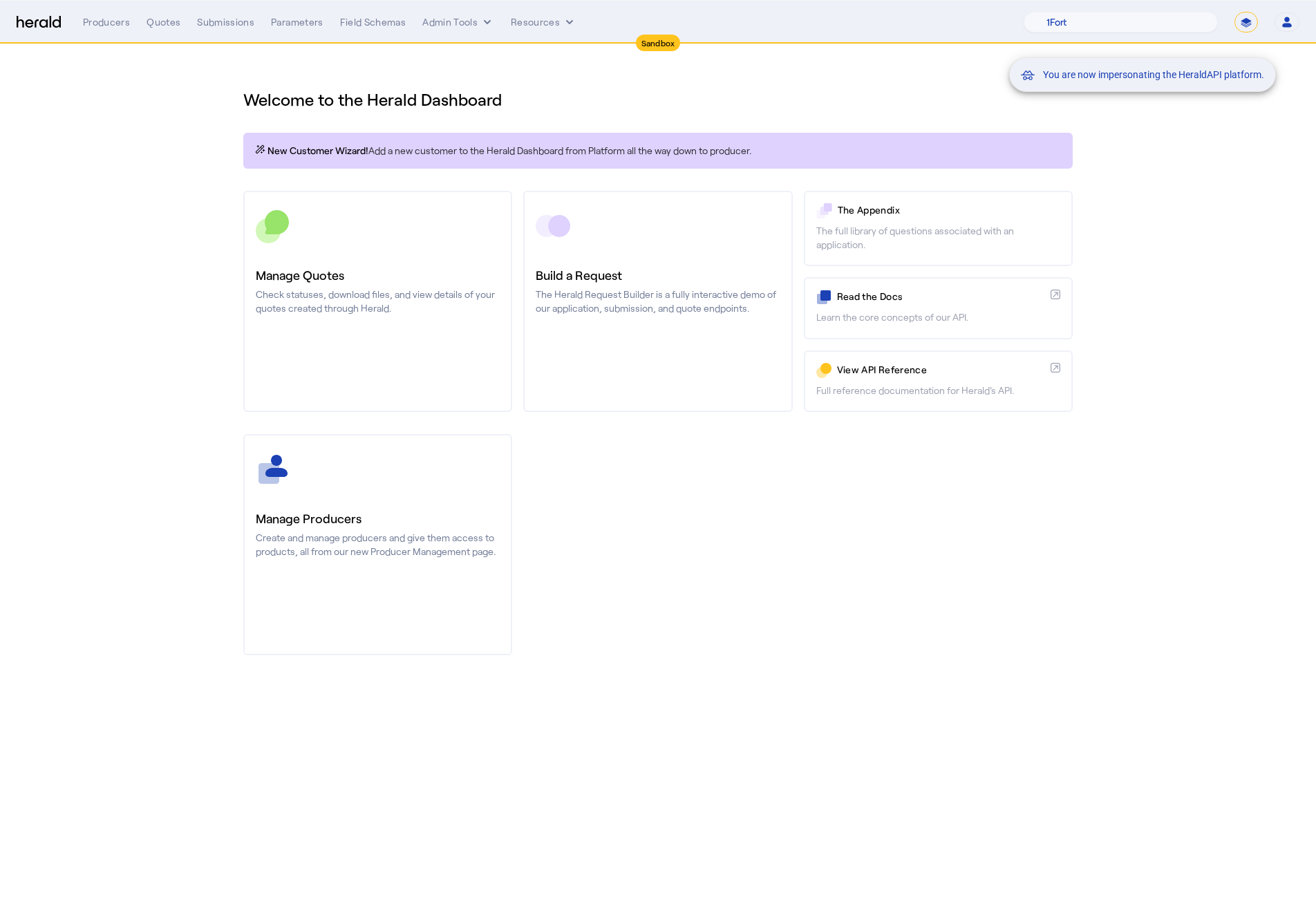
click at [168, 20] on div "You are now impersonating the HeraldAPI platform." at bounding box center [658, 451] width 1316 height 902
click at [160, 35] on div "You are now impersonating the HeraldAPI platform." at bounding box center [658, 451] width 1316 height 902
click at [160, 25] on div "Quotes" at bounding box center [163, 22] width 34 height 14
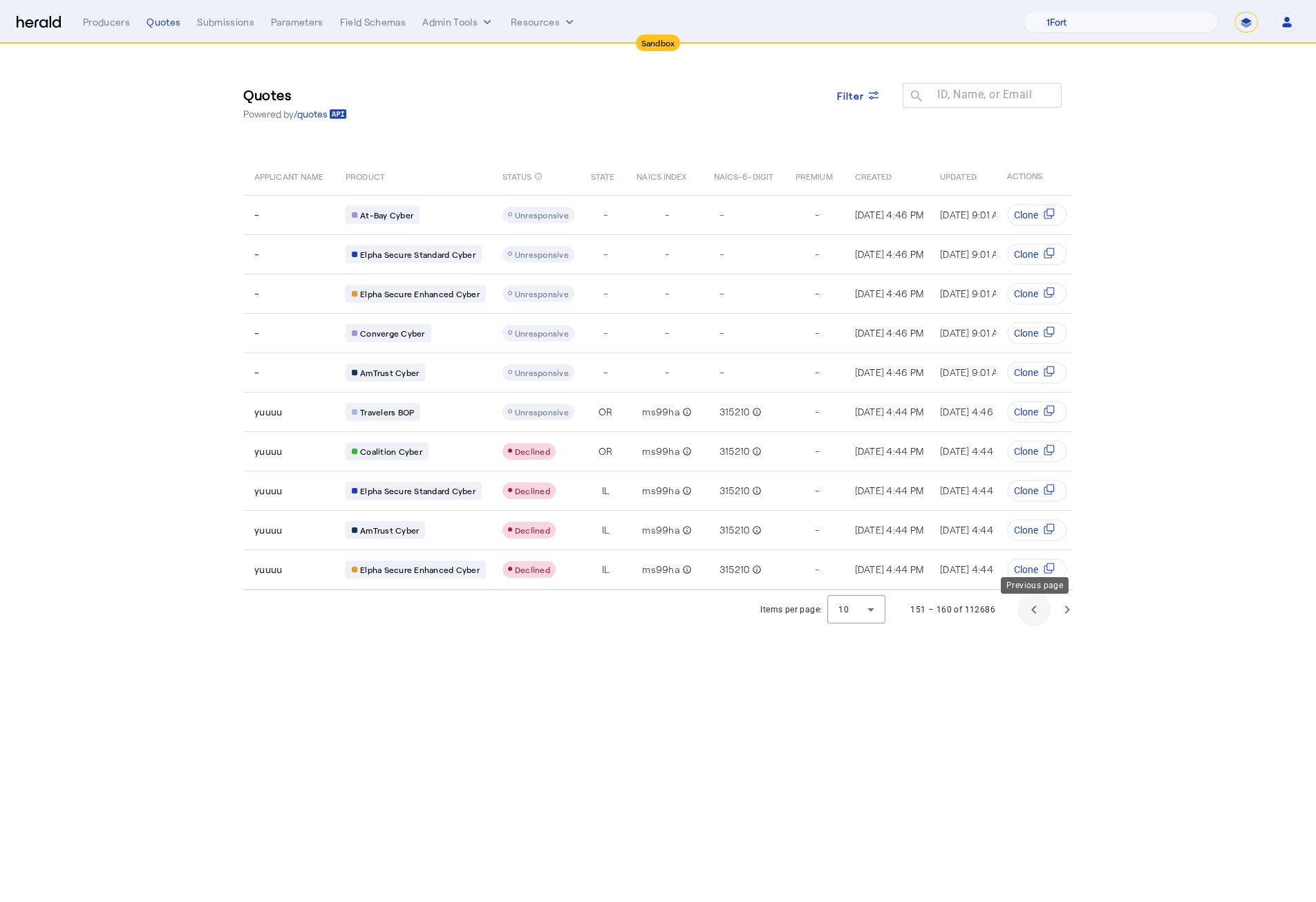
click at [1033, 560] on span "Previous page" at bounding box center [1034, 610] width 33 height 33
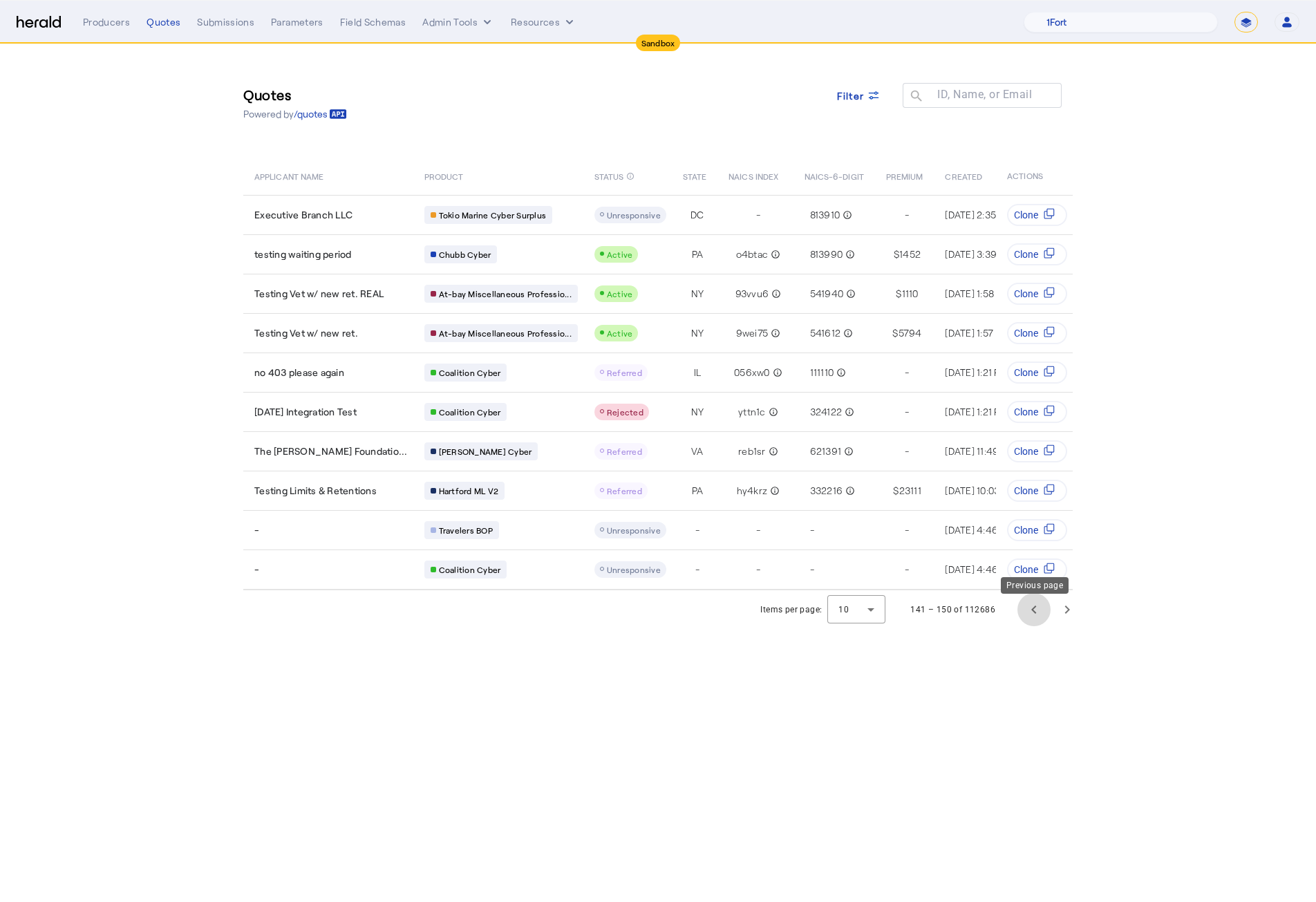
click at [1031, 560] on span "Previous page" at bounding box center [1034, 610] width 33 height 33
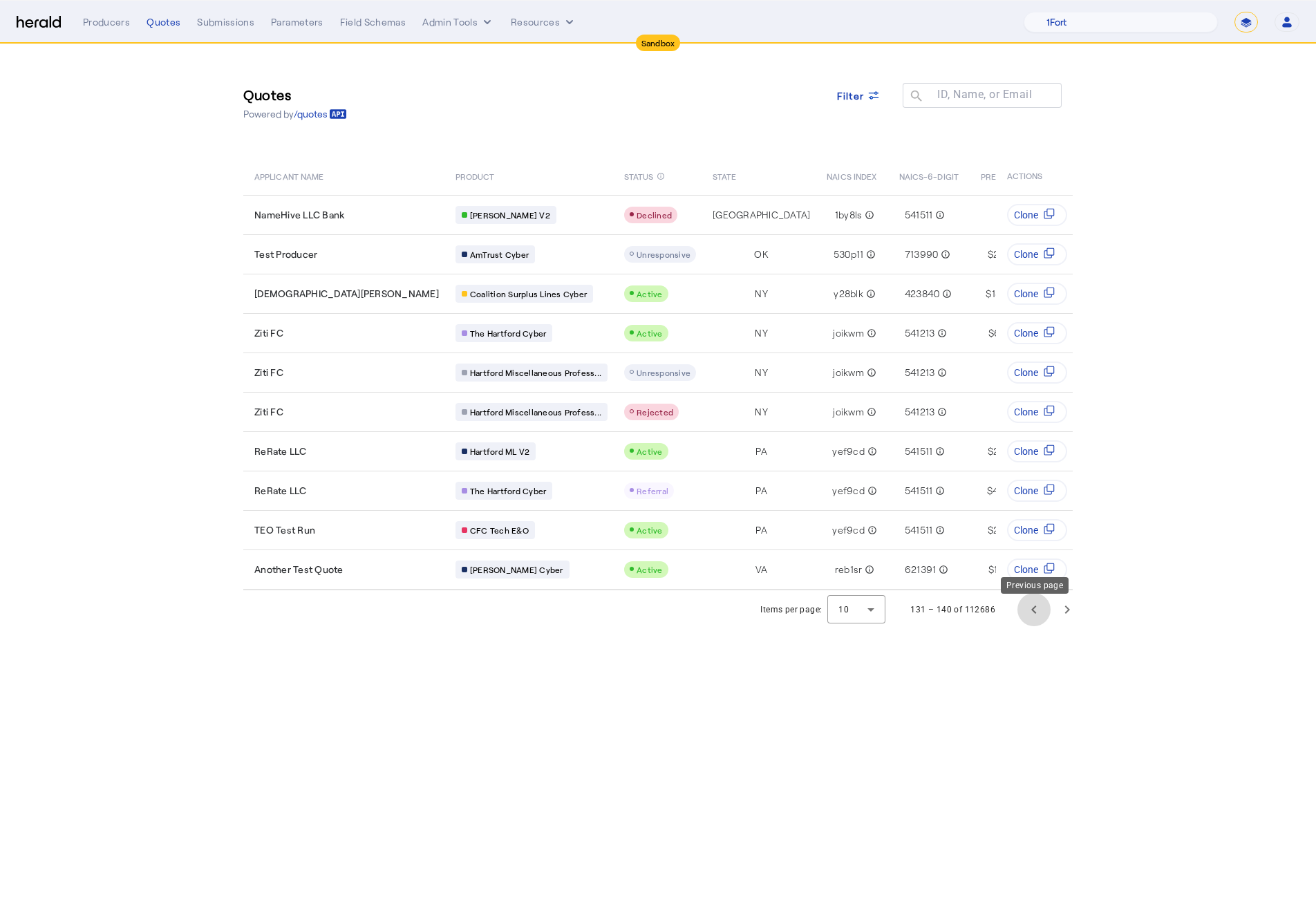
click at [1028, 560] on span "Previous page" at bounding box center [1034, 610] width 33 height 33
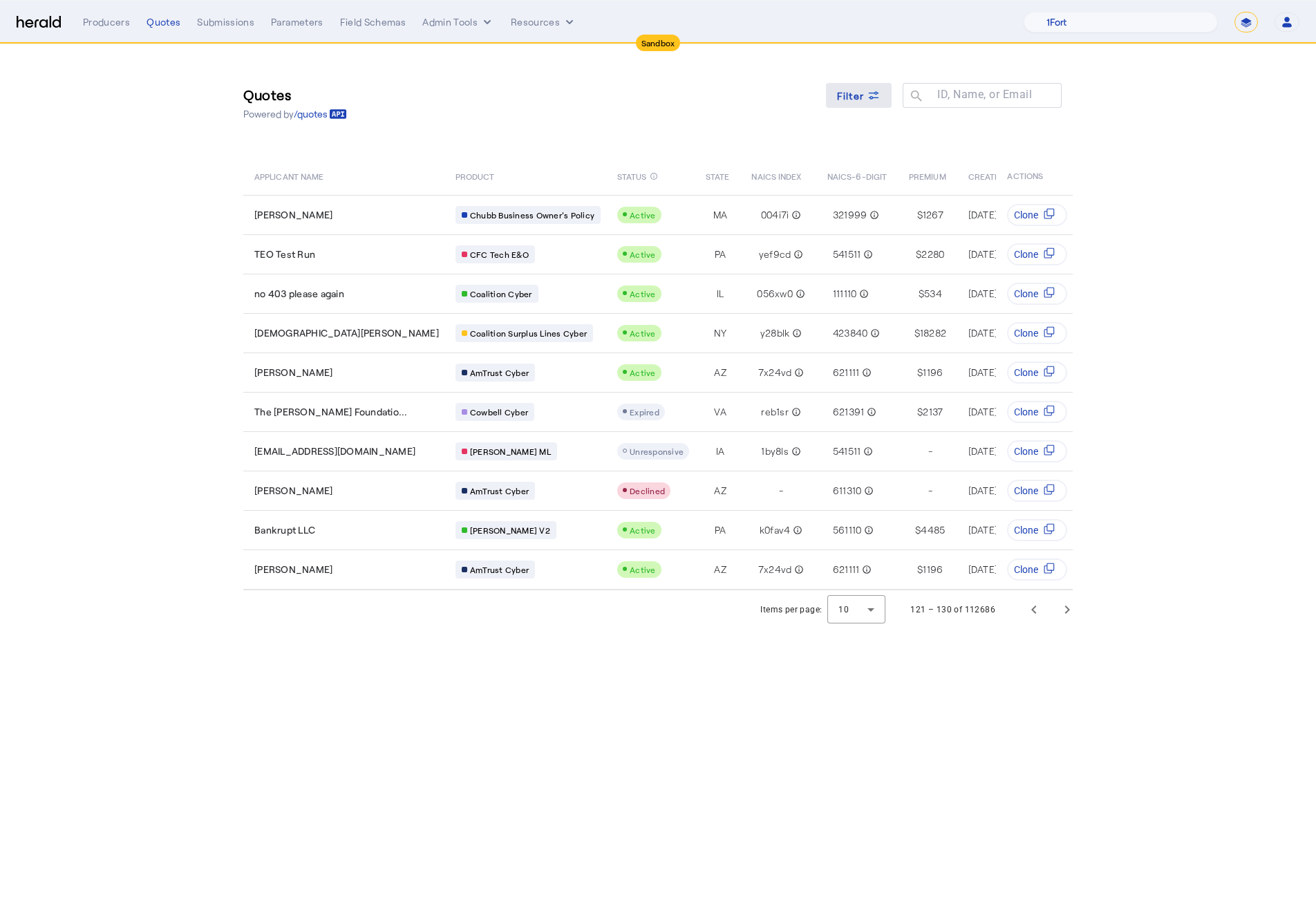
click at [860, 84] on span at bounding box center [859, 95] width 66 height 33
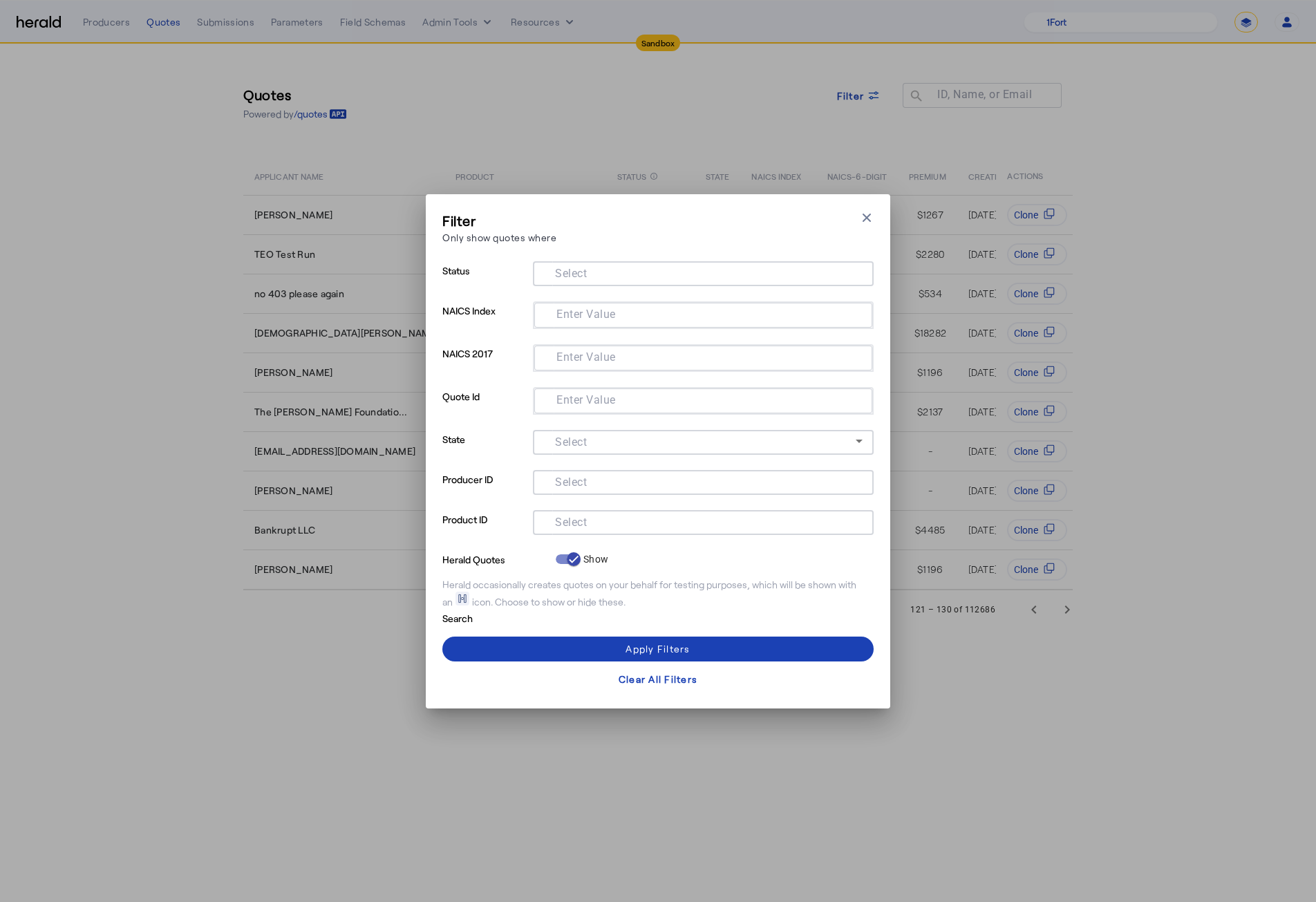
click at [646, 515] on input "Select" at bounding box center [701, 521] width 313 height 17
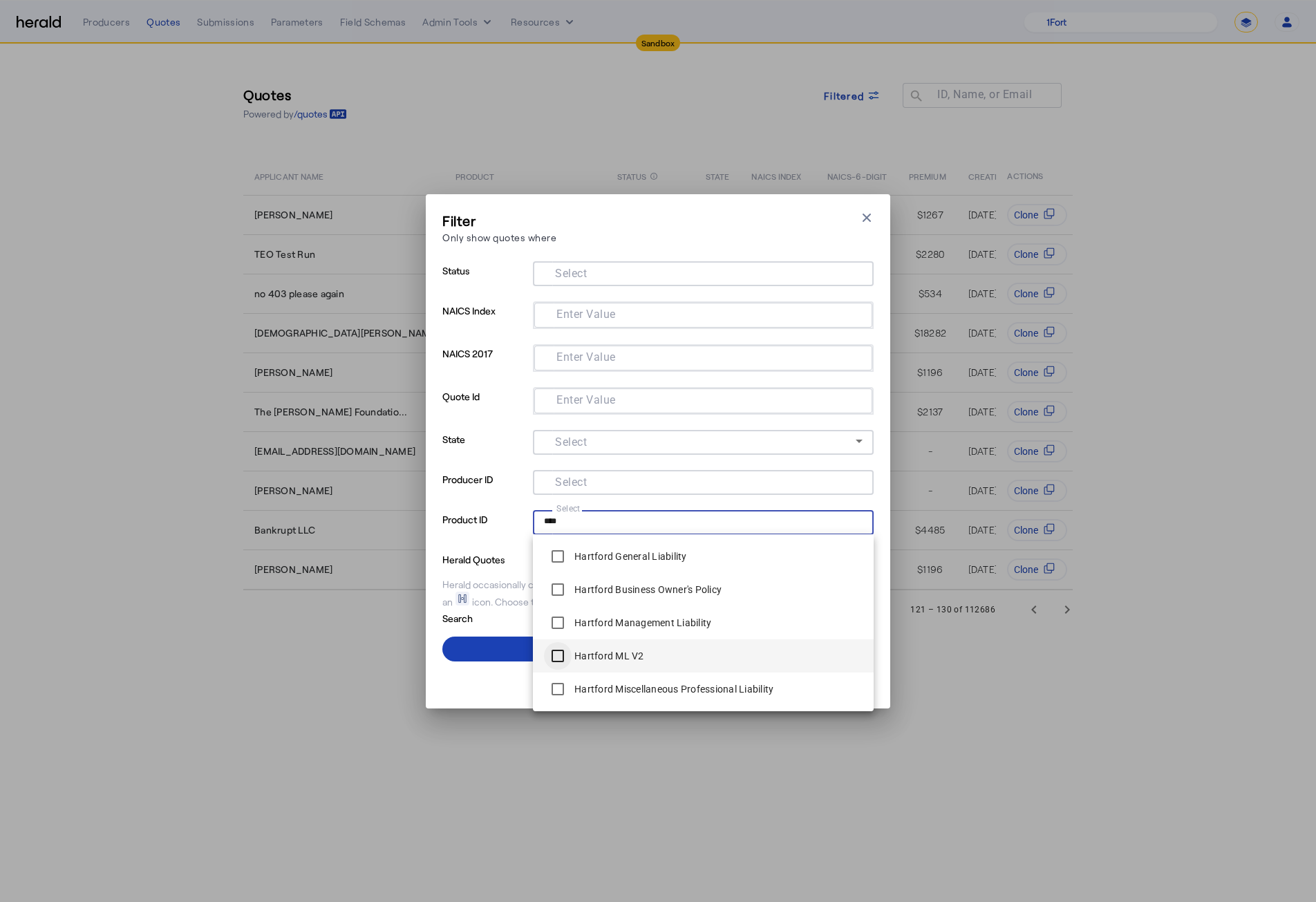
type input "****"
click at [492, 560] on span at bounding box center [658, 649] width 431 height 33
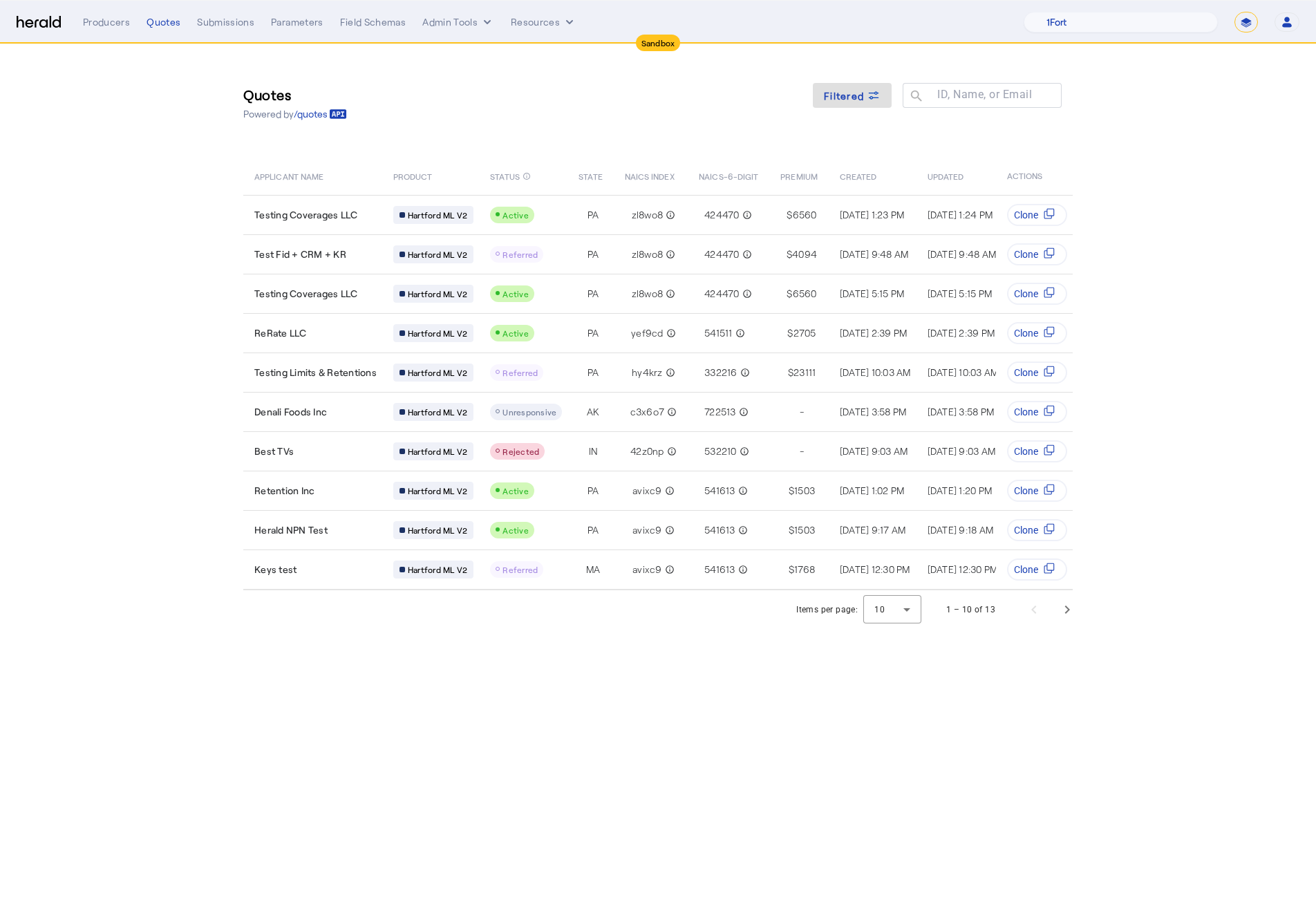
click at [522, 560] on body "Sandbox Menu Producers Quotes Submissions Parameters Field Schemas Admin Tools …" at bounding box center [658, 451] width 1316 height 902
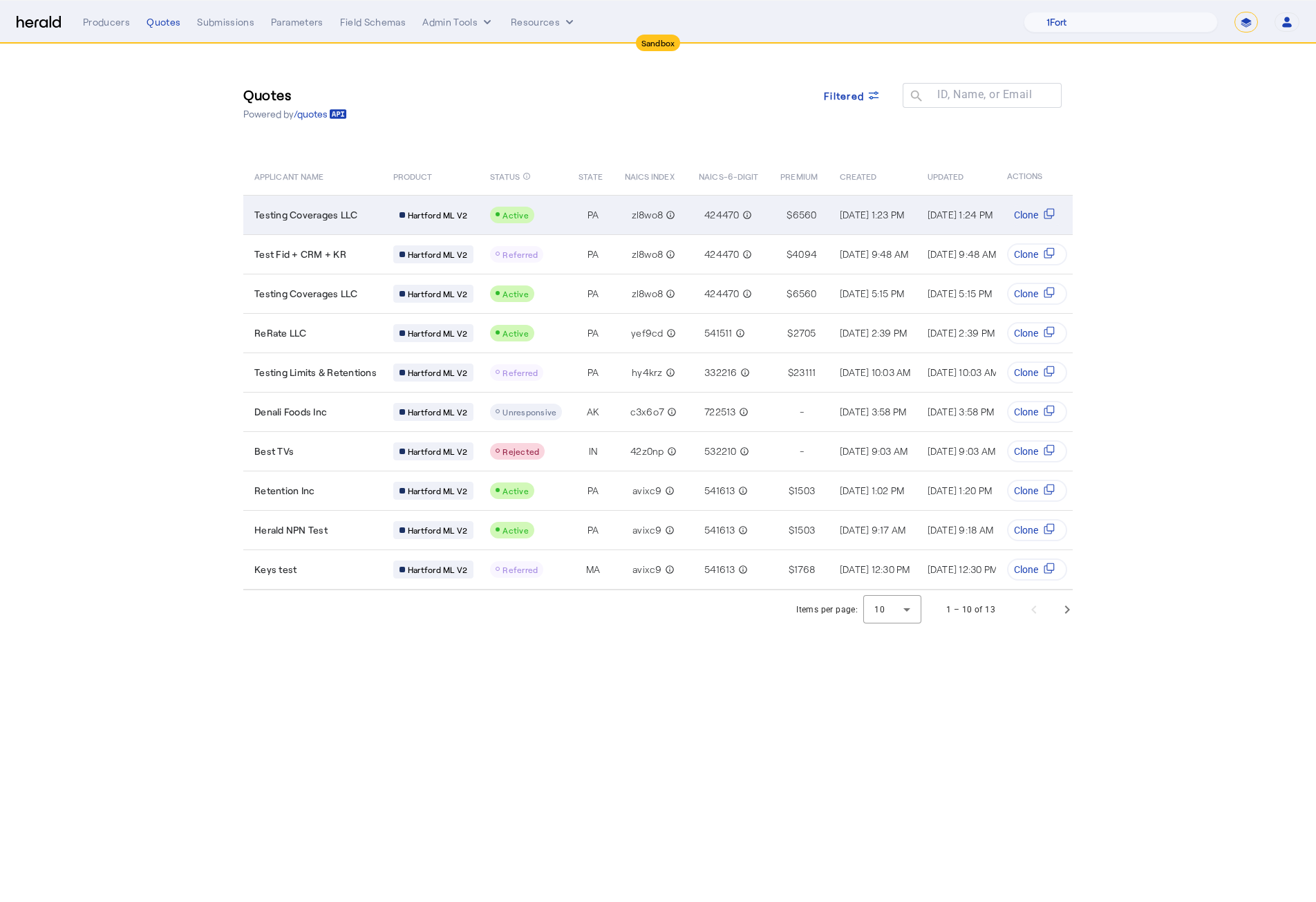
click at [354, 215] on span "Testing Coverages LLC" at bounding box center [306, 215] width 103 height 14
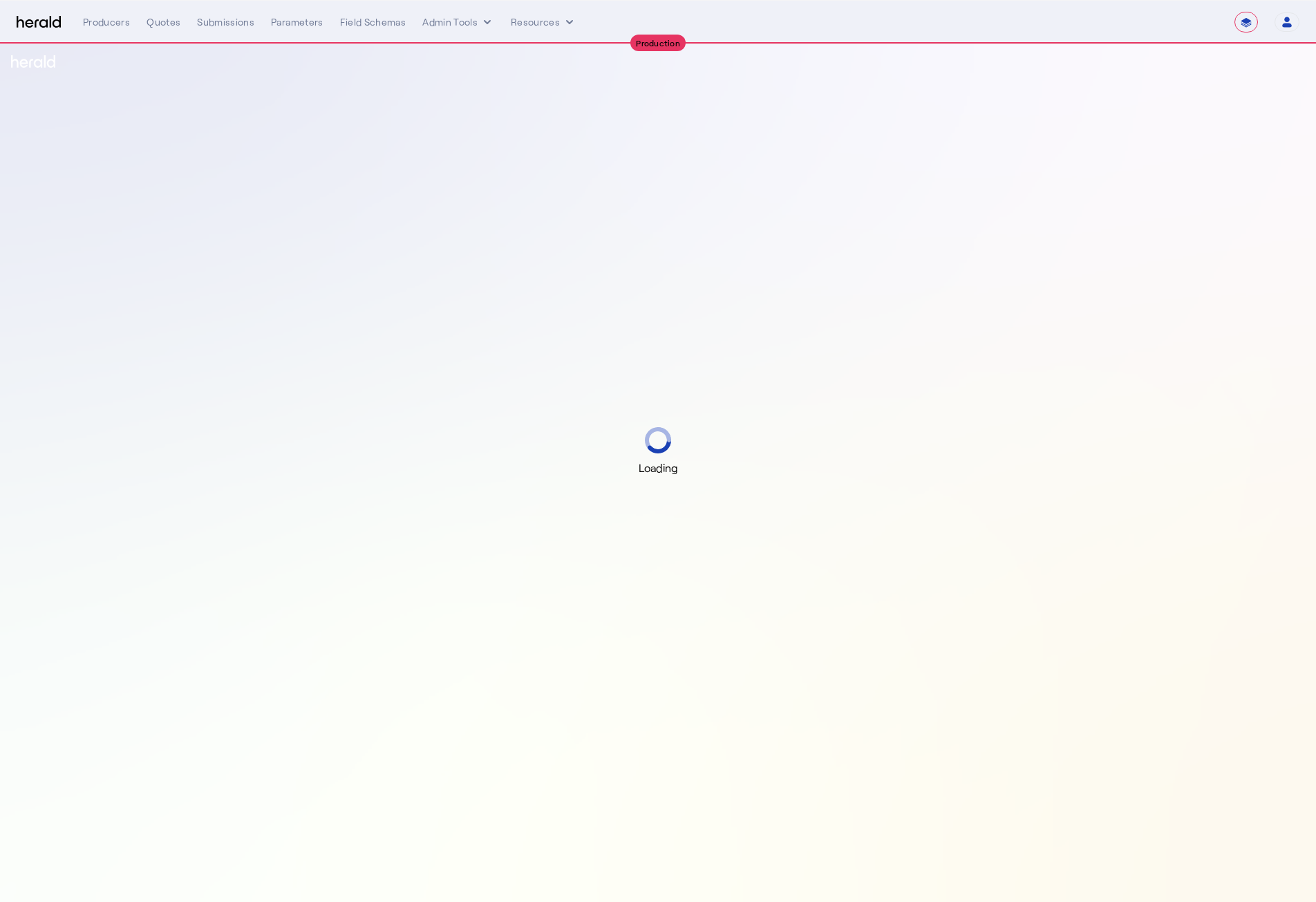
select select "**********"
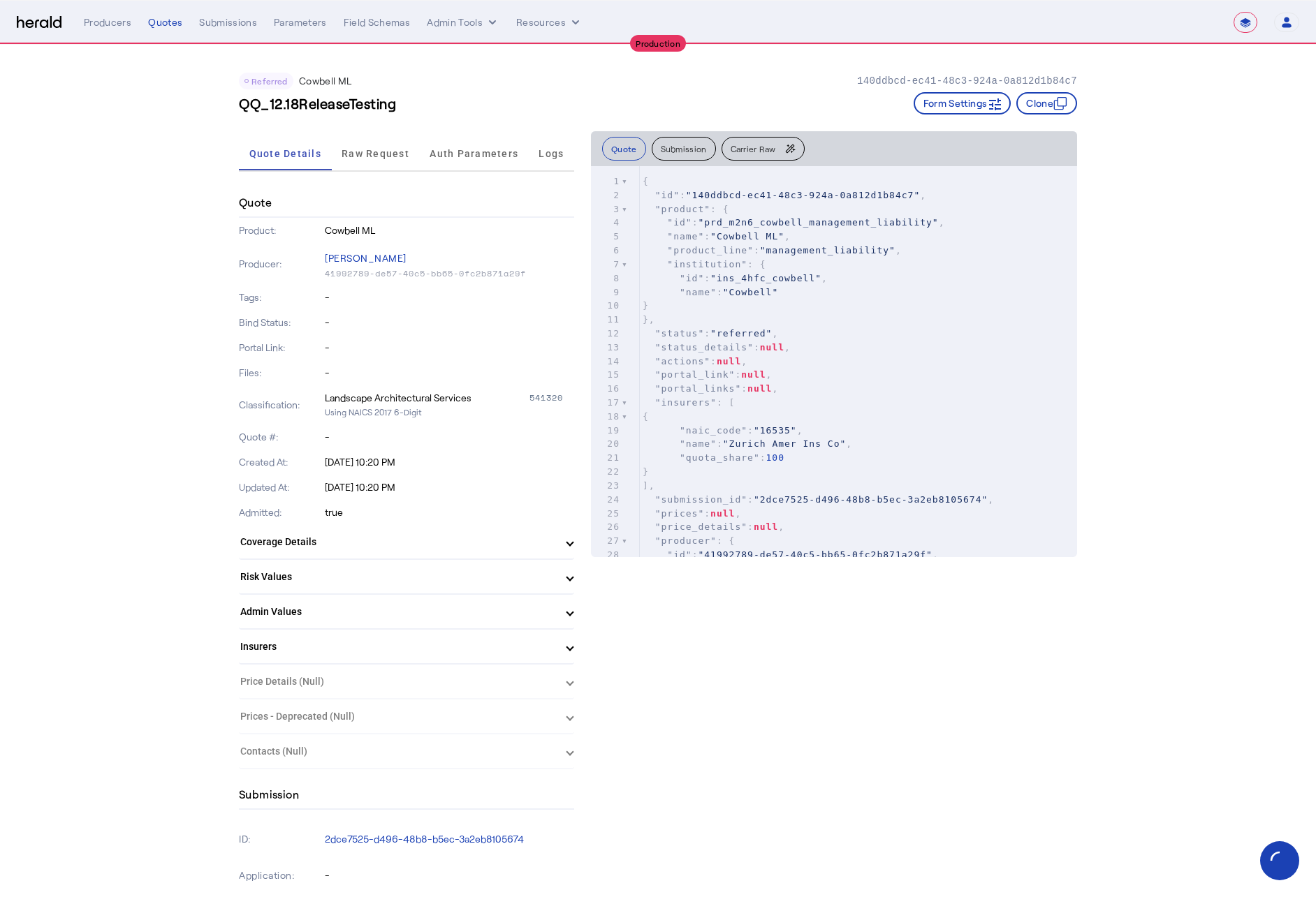
click at [365, 151] on span "Raw Request" at bounding box center [375, 153] width 68 height 9
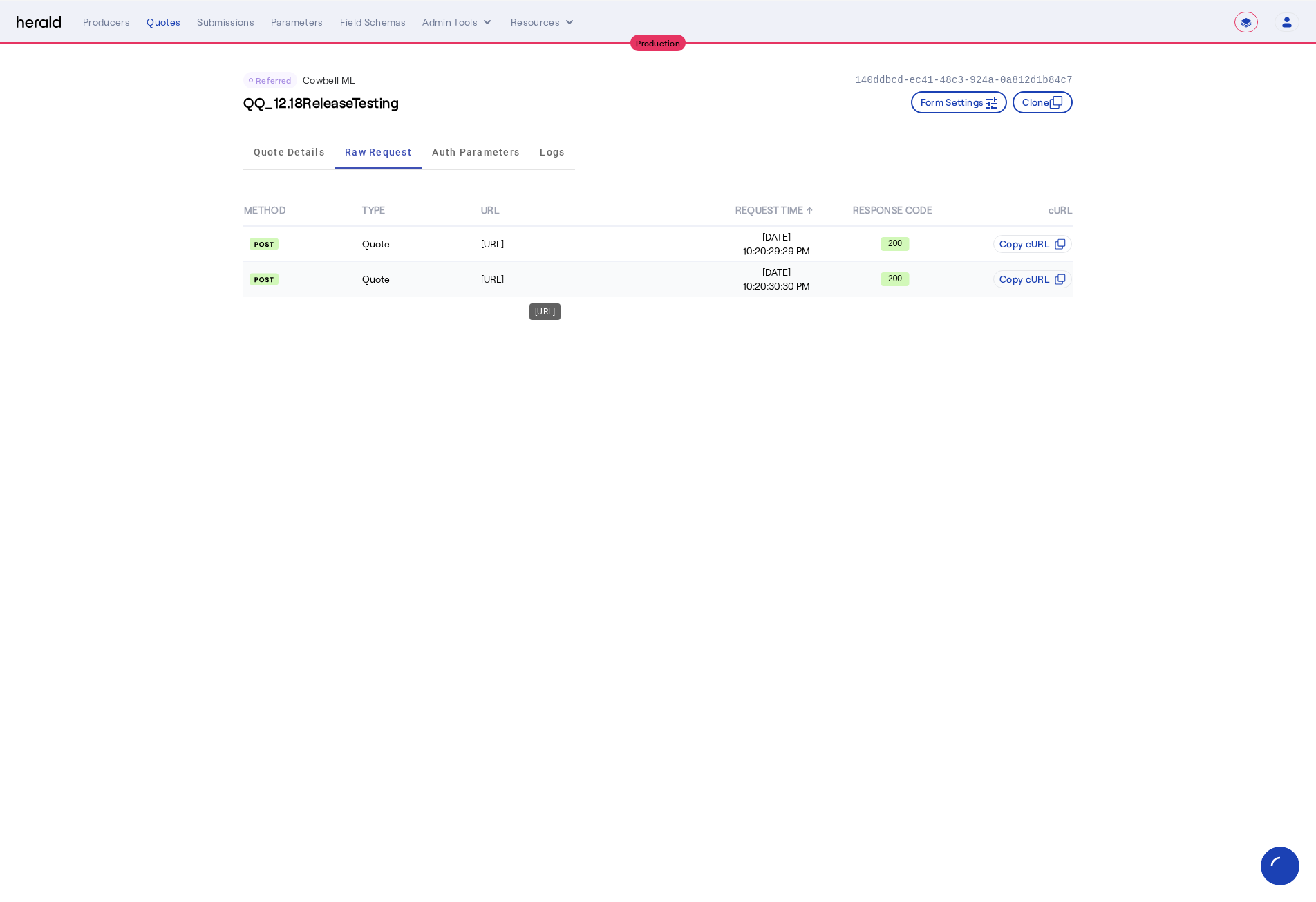
drag, startPoint x: 600, startPoint y: 273, endPoint x: 603, endPoint y: 283, distance: 10.4
click at [603, 283] on div "https://api.cowbellcyber.ai/api/quote/v3/da/quote" at bounding box center [598, 279] width 236 height 14
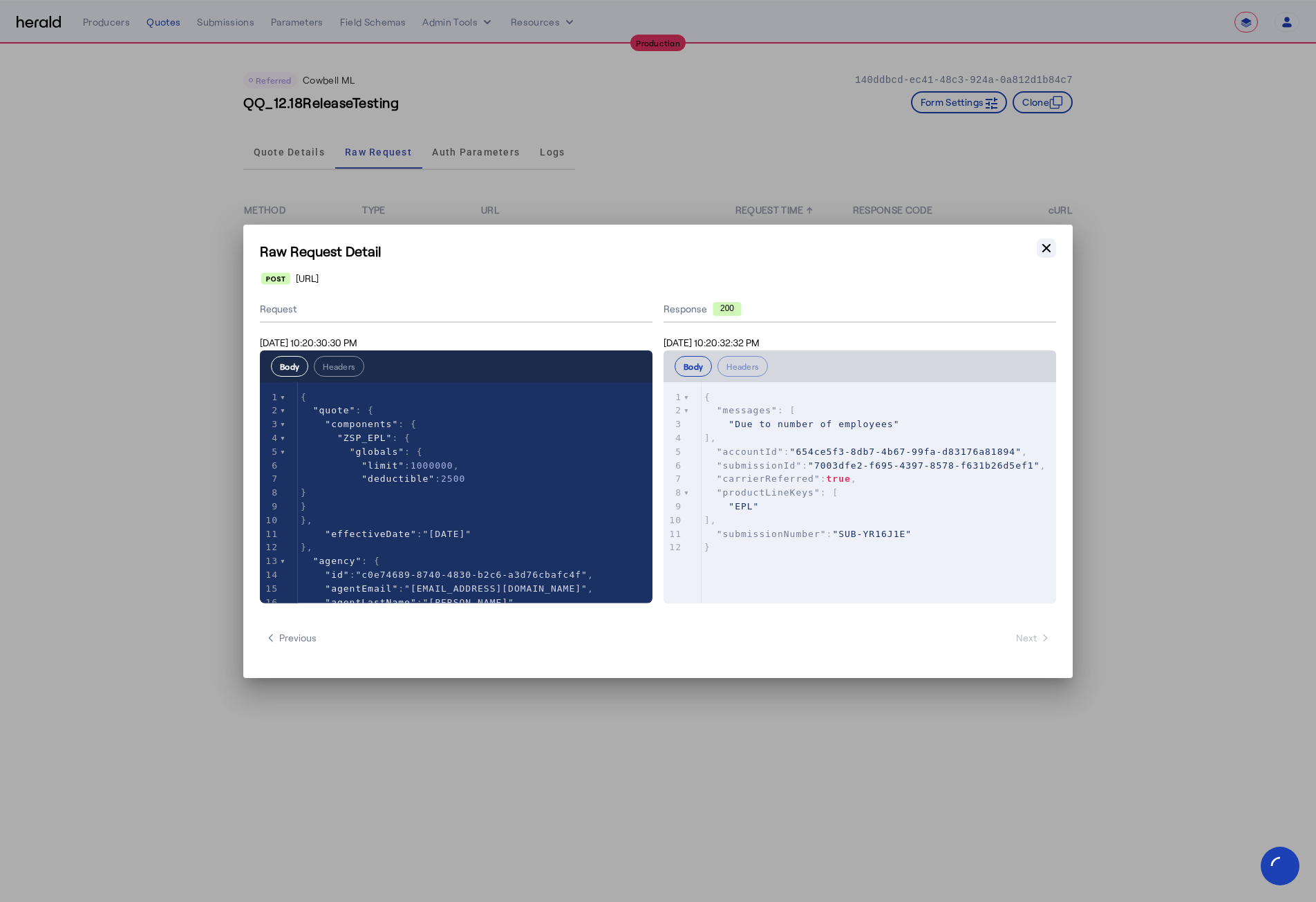
click at [1041, 242] on icon "button" at bounding box center [1046, 248] width 14 height 14
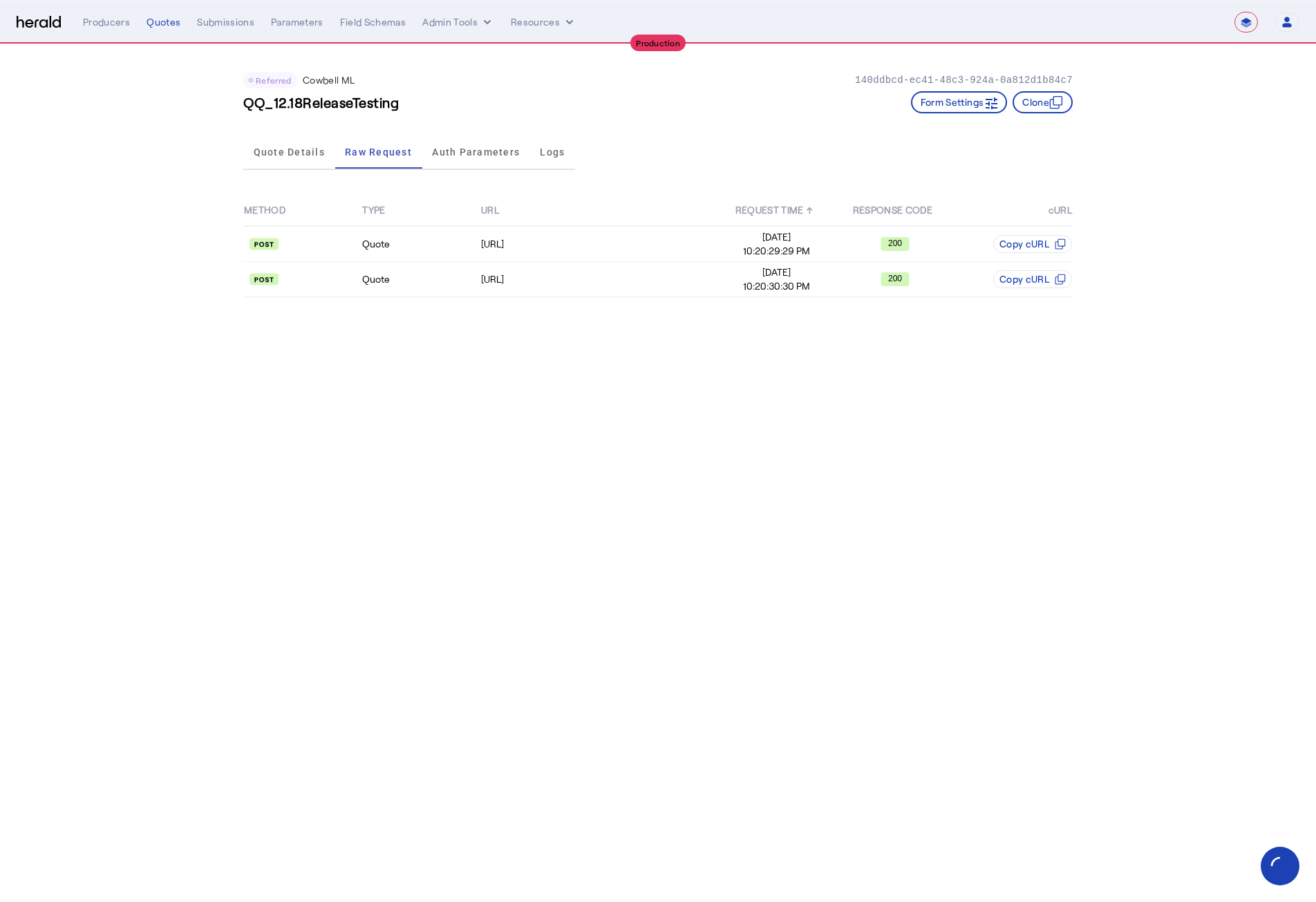
click at [240, 165] on div "Referred Cowbell ML 140ddbcd-ec41-48c3-924a-0a812d1b84c7 QQ_12.18ReleaseTesting…" at bounding box center [657, 180] width 884 height 273
click at [264, 155] on span "Quote Details" at bounding box center [289, 151] width 71 height 9
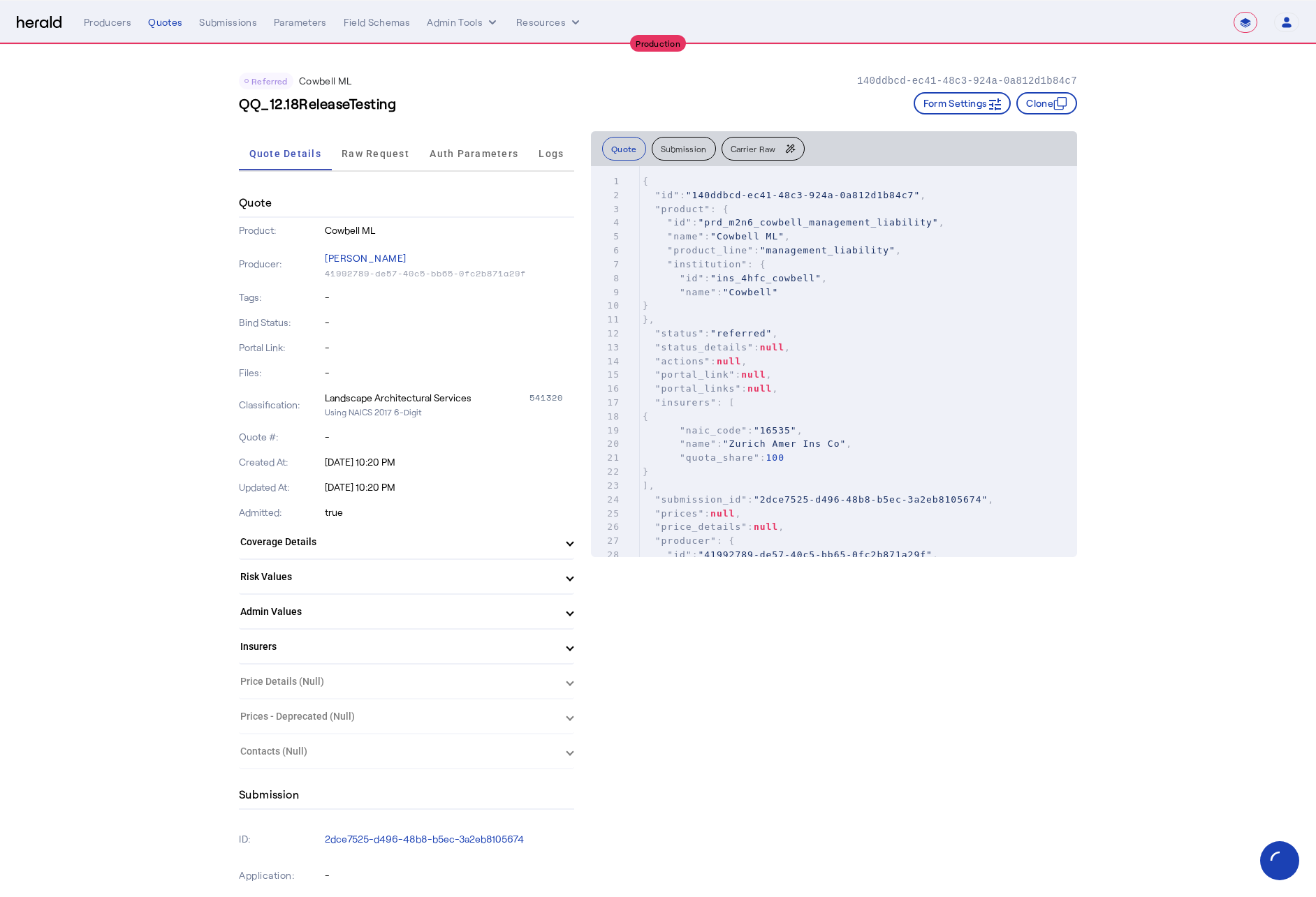
click at [377, 154] on span "Raw Request" at bounding box center [375, 153] width 68 height 9
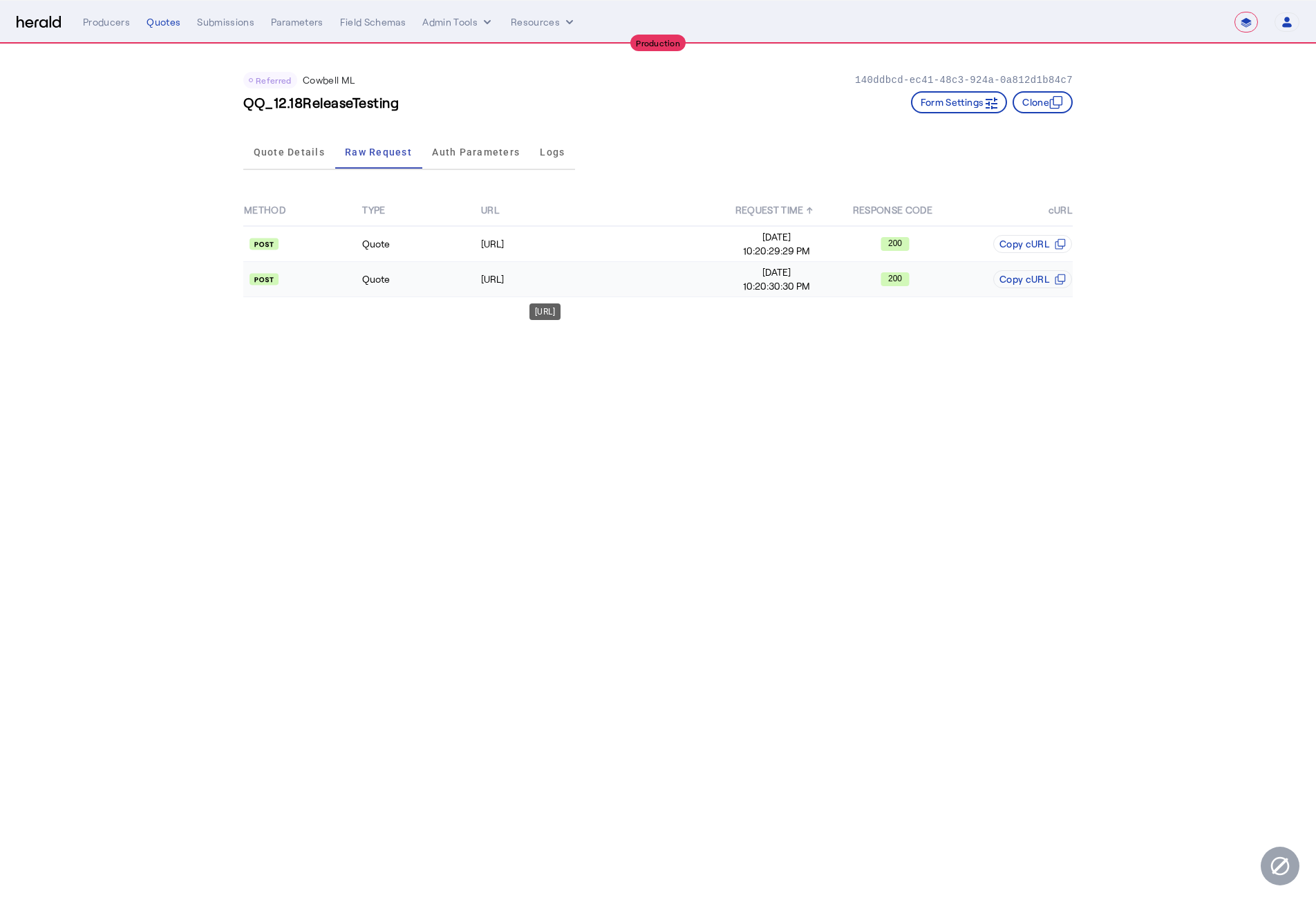
click at [543, 276] on div "https://api.cowbellcyber.ai/api/quote/v3/da/quote" at bounding box center [598, 279] width 236 height 14
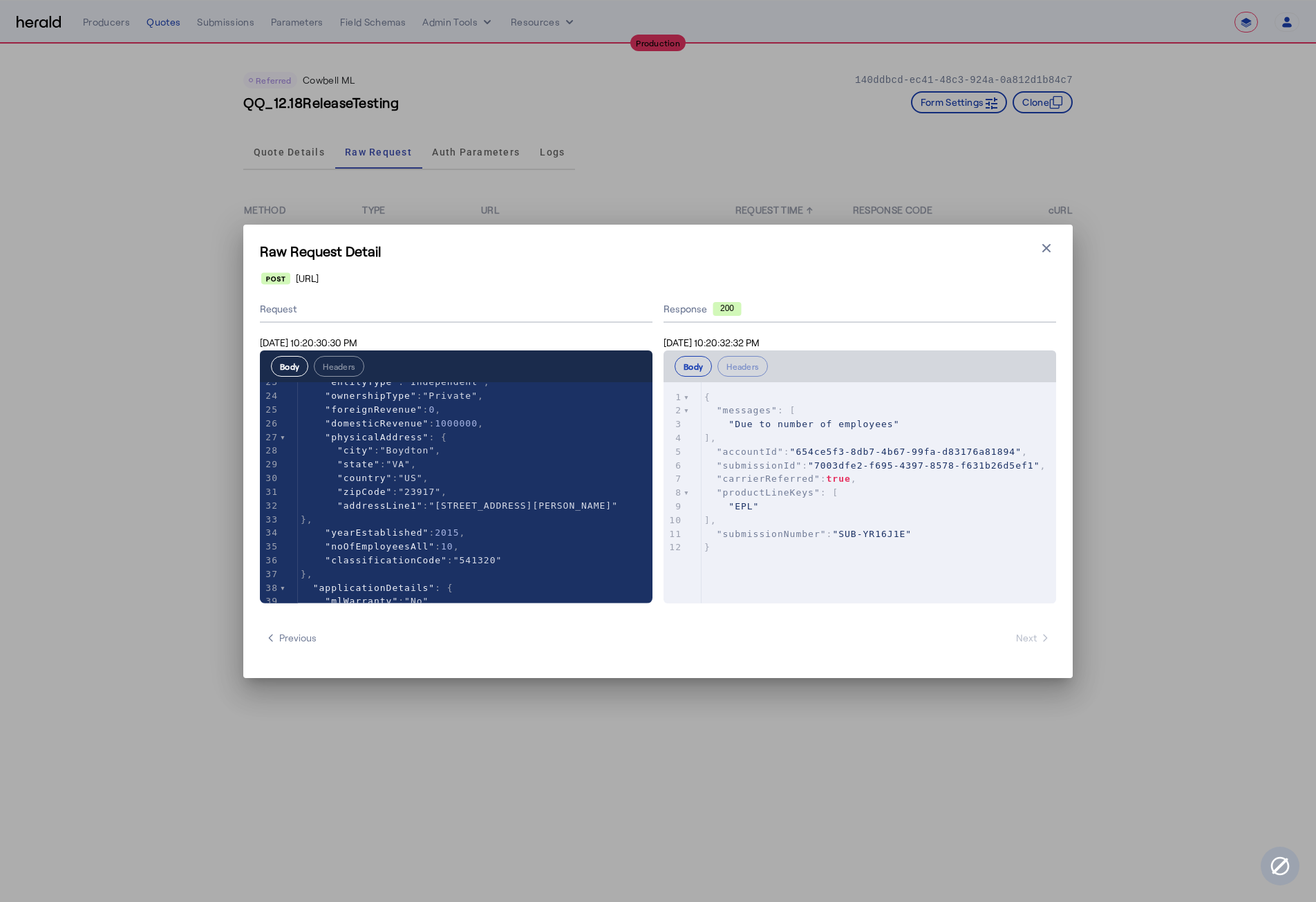
scroll to position [315, 0]
click at [883, 505] on pre ""EPL"" at bounding box center [885, 506] width 368 height 14
click at [841, 513] on pre "]," at bounding box center [885, 520] width 368 height 14
click at [901, 554] on div "xxxxxxxxxx 12 1 { 2 "messages" : [ 3 "Due to number of employees" 4 ], 5 "accou…" at bounding box center [885, 472] width 368 height 181
click at [1051, 254] on icon "button" at bounding box center [1046, 248] width 14 height 14
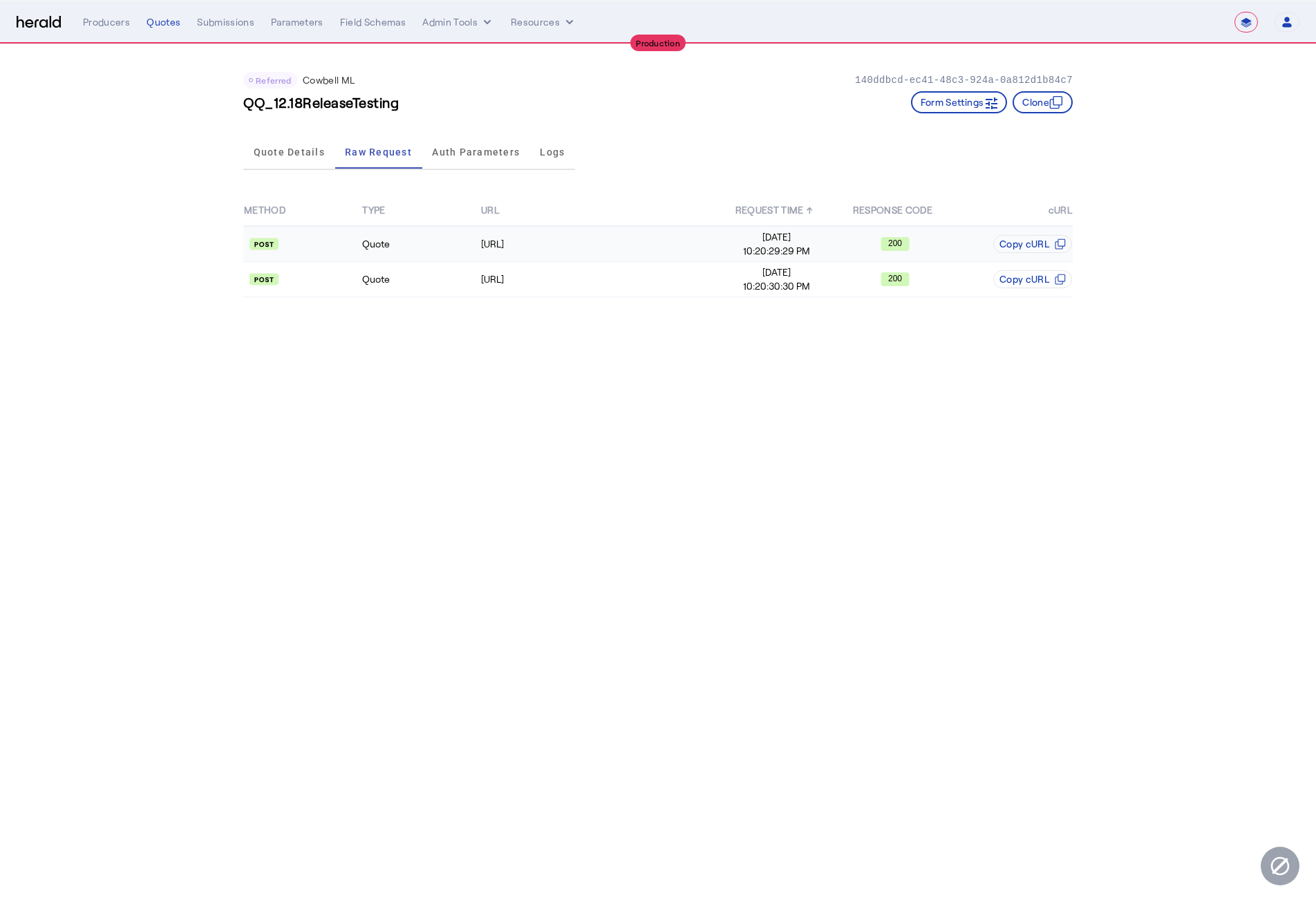
click at [462, 236] on td "Quote" at bounding box center [421, 244] width 118 height 36
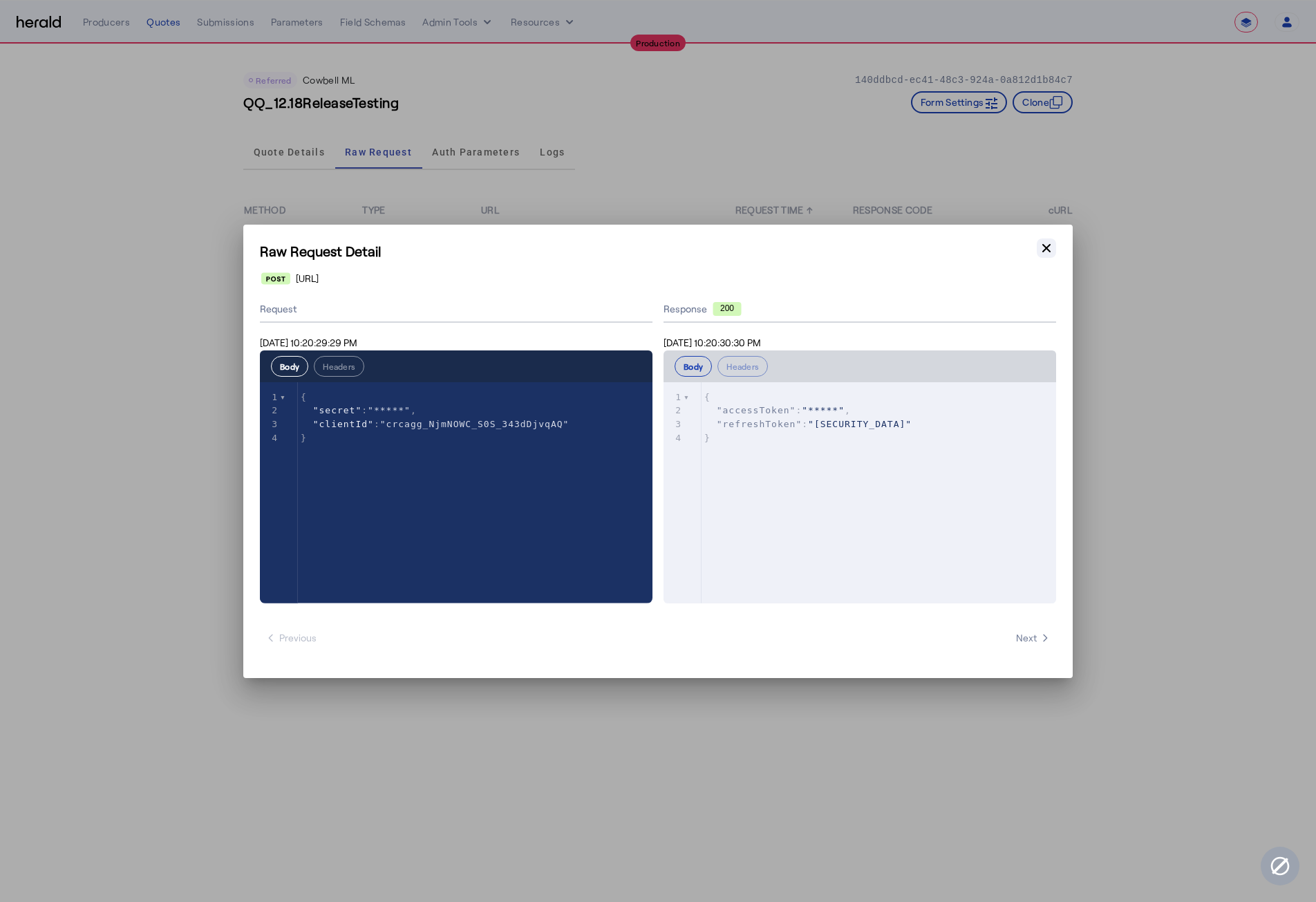
click at [1055, 249] on button "Close modal" at bounding box center [1046, 248] width 19 height 19
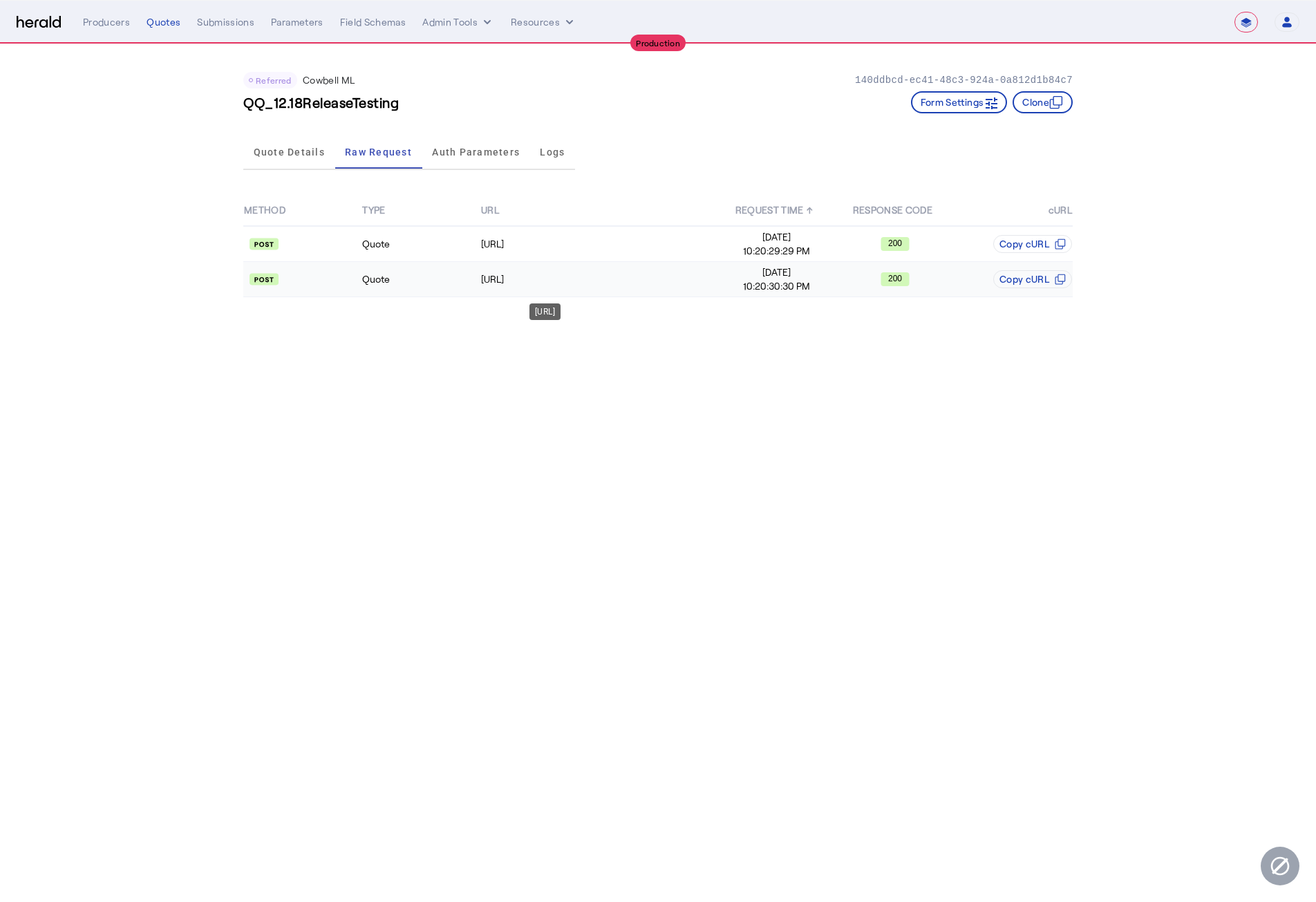
click at [566, 288] on td "https://api.cowbellcyber.ai/api/quote/v3/da/quote" at bounding box center [598, 279] width 237 height 35
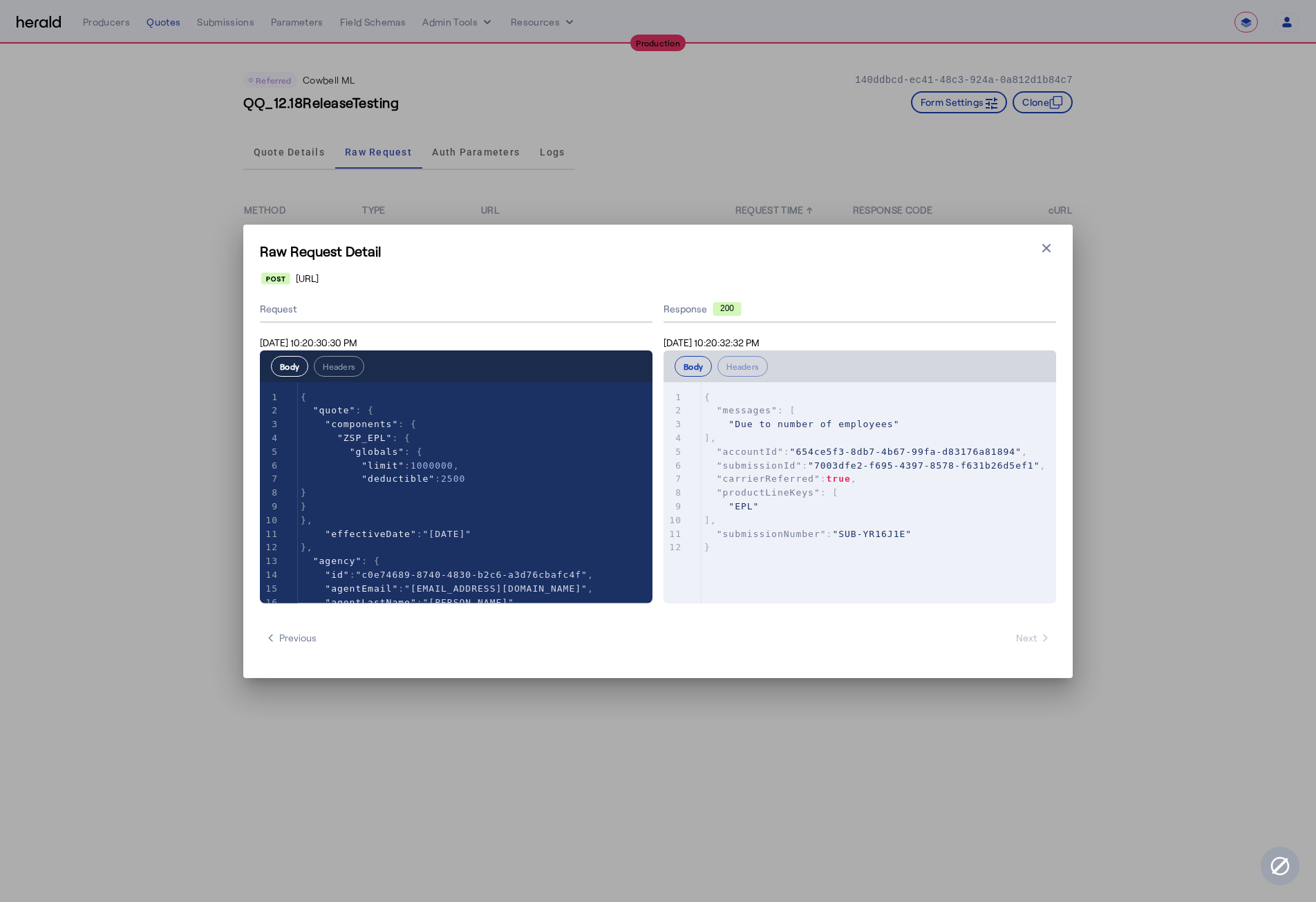
click at [801, 528] on pre ""submissionNumber" : "SUB-YR16J1E"" at bounding box center [885, 534] width 368 height 14
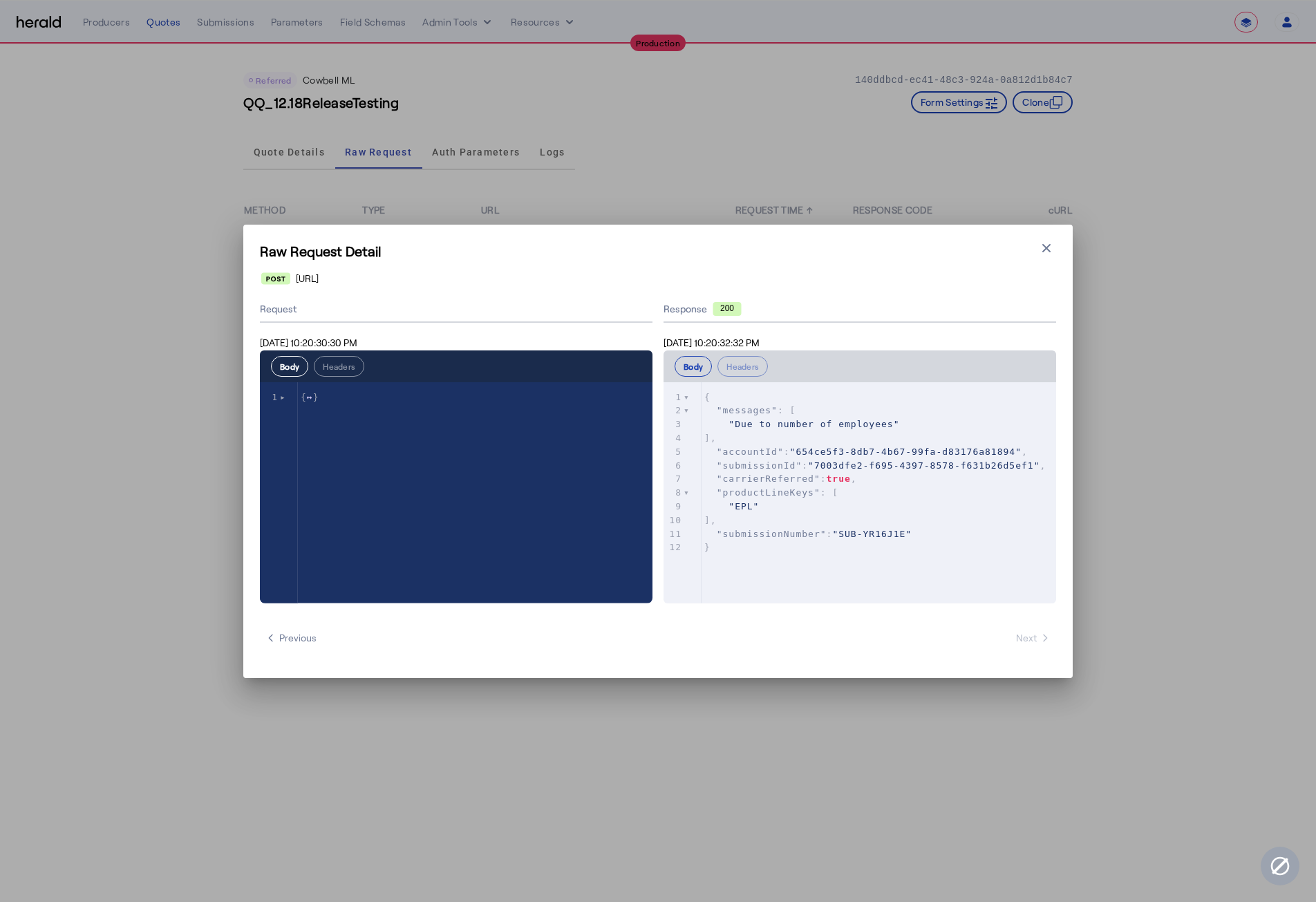
type textarea "**********"
drag, startPoint x: 282, startPoint y: 399, endPoint x: 279, endPoint y: 392, distance: 7.6
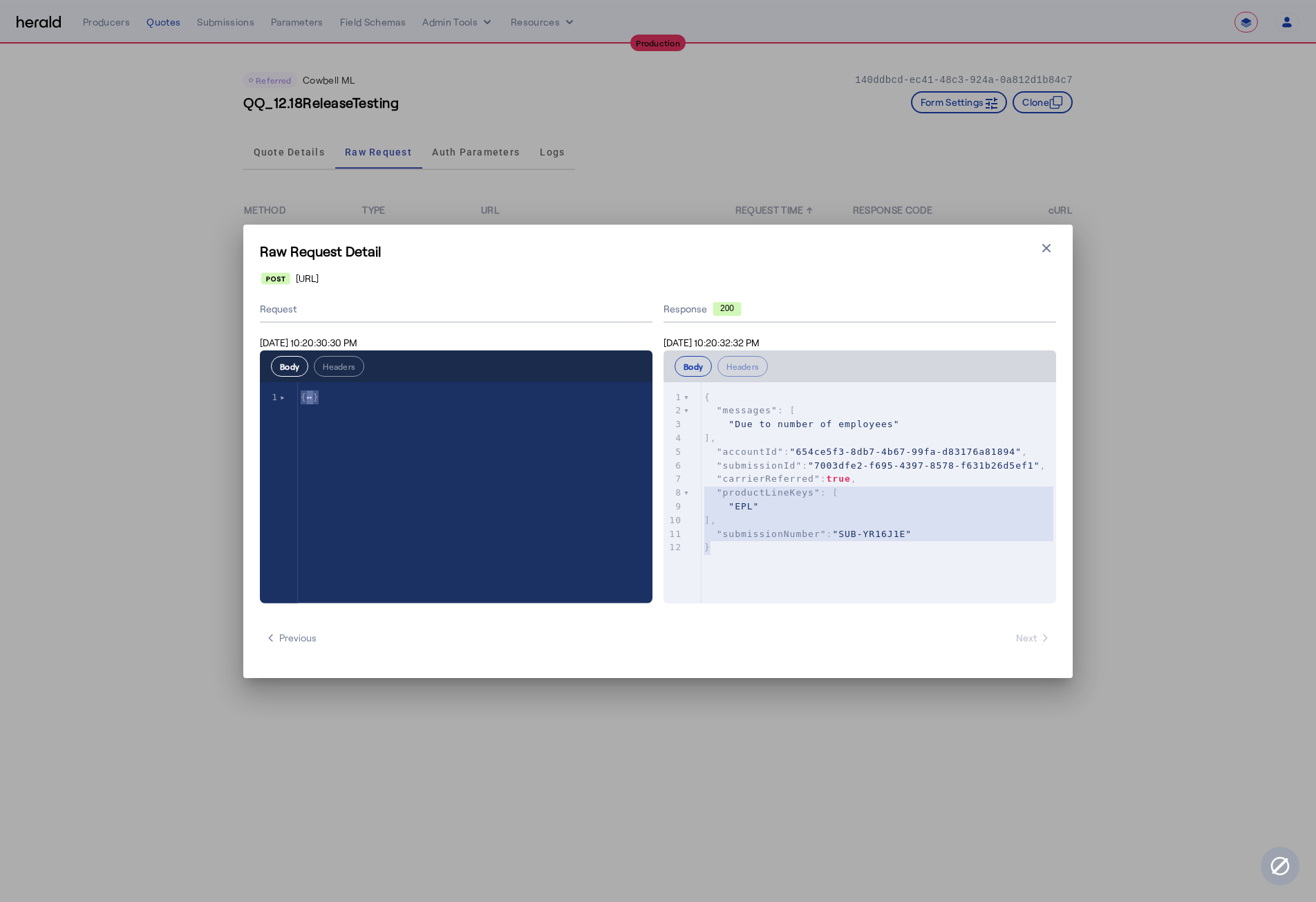
type textarea "**********"
drag, startPoint x: 713, startPoint y: 550, endPoint x: 655, endPoint y: 372, distance: 187.2
click at [659, 379] on div "**********" at bounding box center [658, 450] width 796 height 307
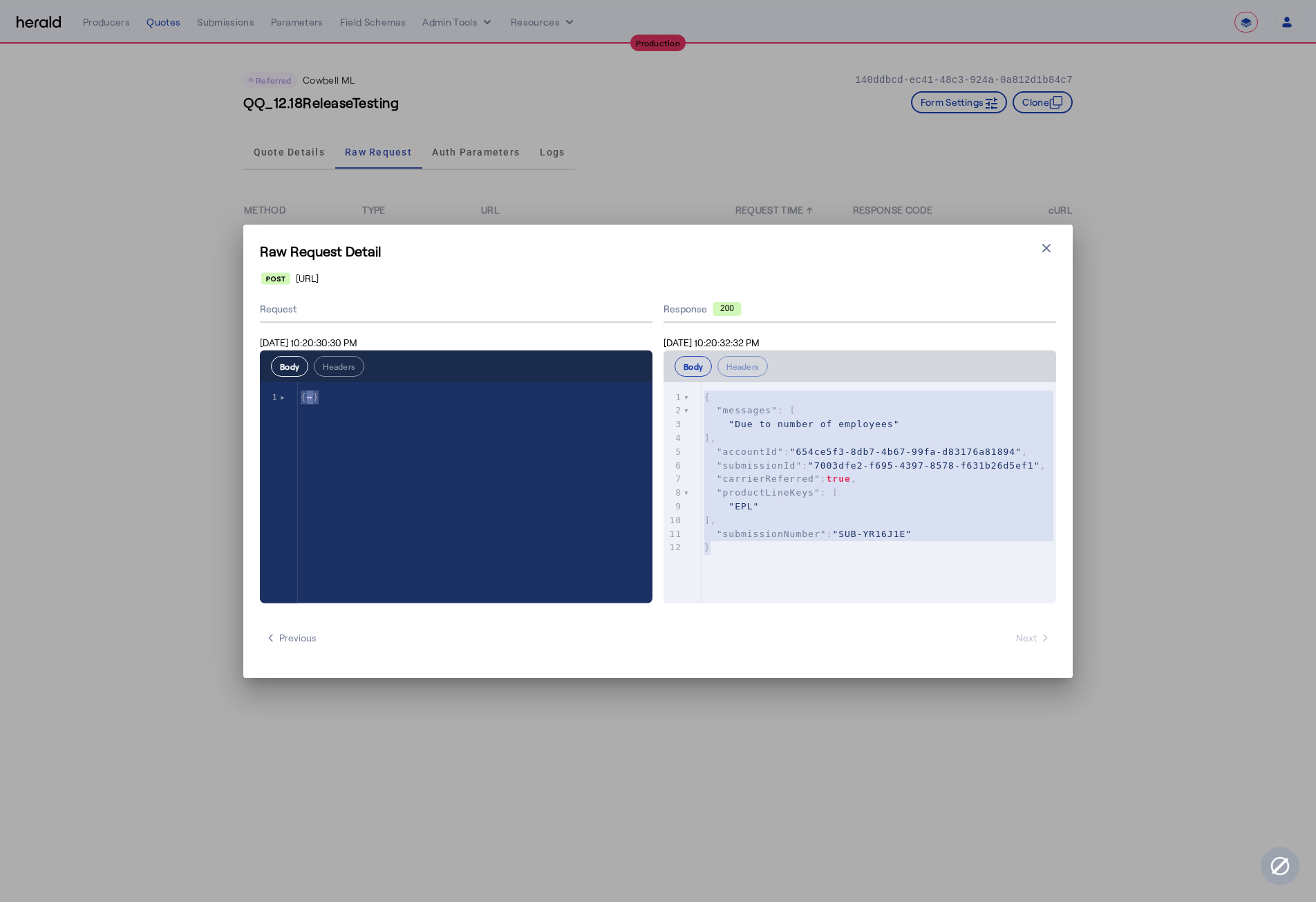
click at [1030, 255] on h1 "Raw Request Detail" at bounding box center [658, 251] width 796 height 19
click at [1055, 244] on button "Close modal" at bounding box center [1046, 248] width 19 height 19
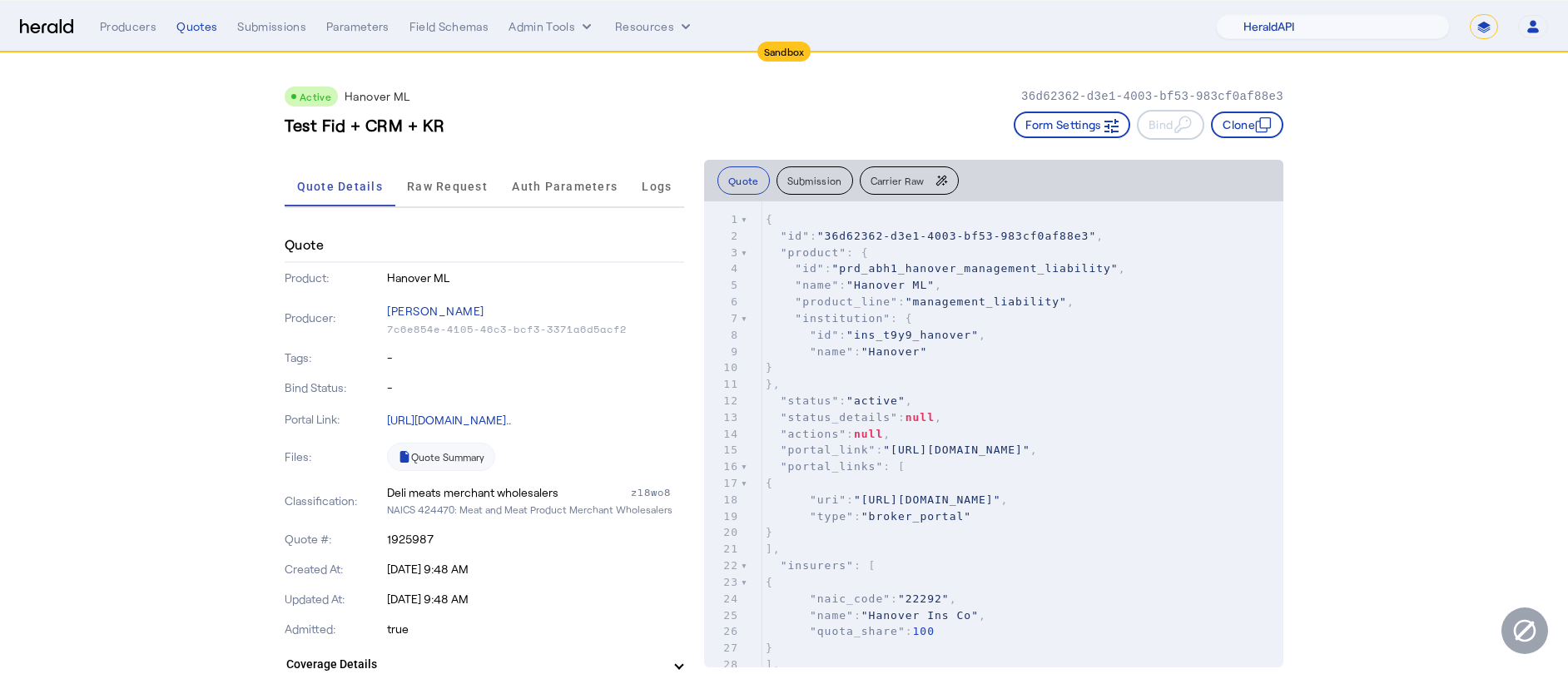
select select "pfm_2v8p_herald_api"
select select "*******"
click at [204, 29] on div "Quotes" at bounding box center [196, 26] width 41 height 16
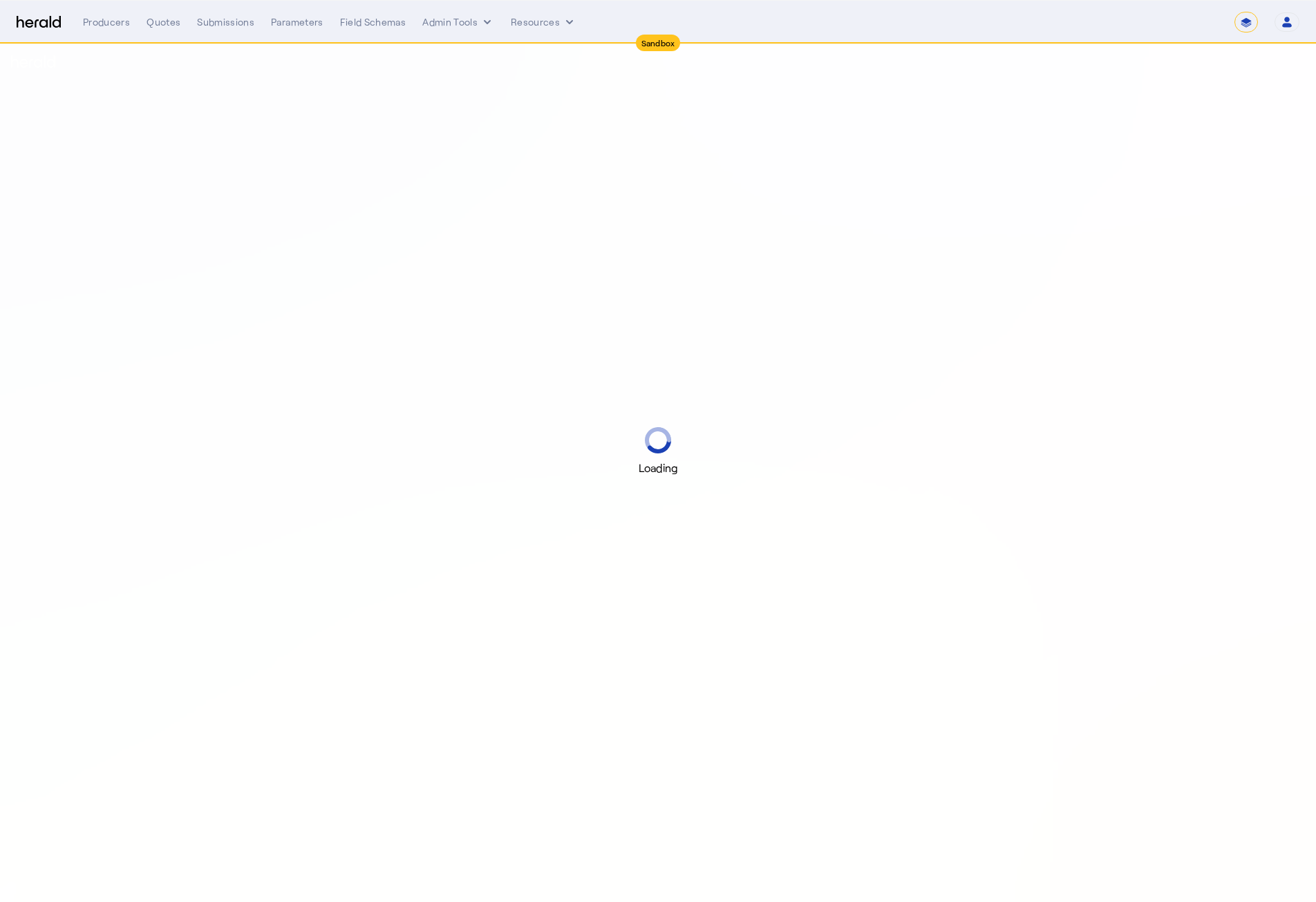
select select "*******"
select select "pfm_2v8p_herald_api"
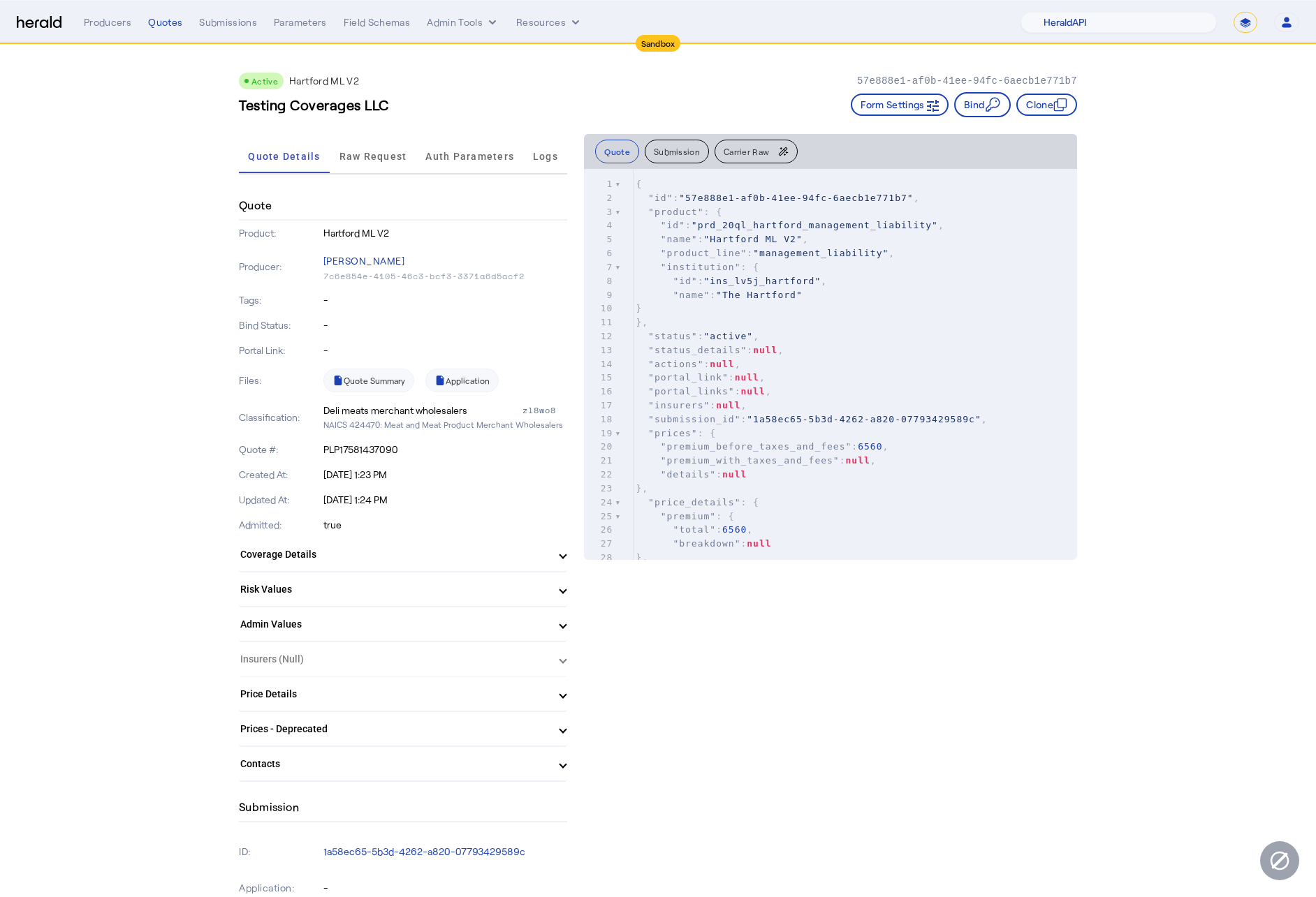
click at [549, 759] on mat-panel-title "Contacts" at bounding box center [395, 764] width 309 height 15
click at [566, 763] on span at bounding box center [563, 770] width 6 height 15
click at [567, 657] on herald-expansion-panel "Insurers (Null)" at bounding box center [403, 660] width 328 height 35
click at [399, 383] on link "Quote Summary" at bounding box center [369, 380] width 91 height 24
